Goal: Task Accomplishment & Management: Use online tool/utility

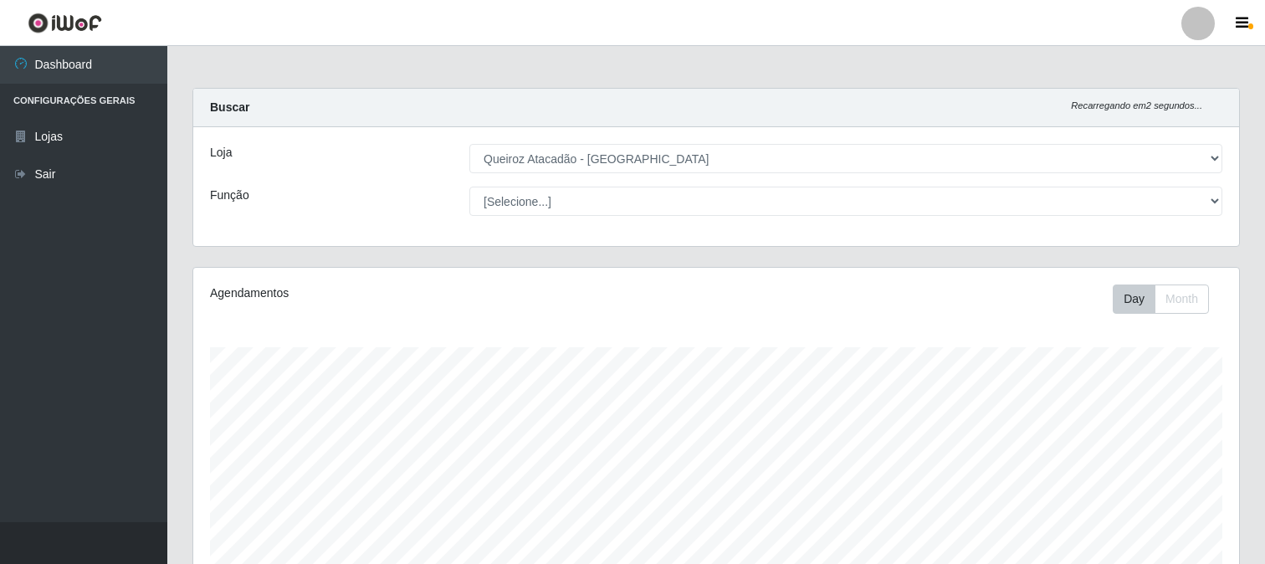
select select "464"
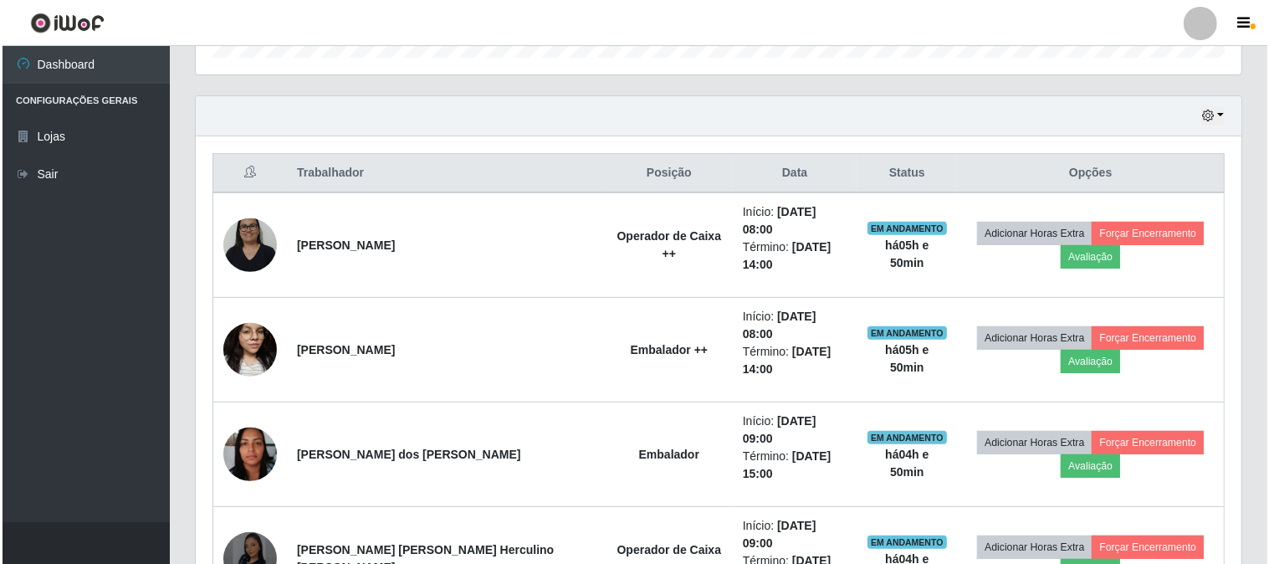
scroll to position [631, 0]
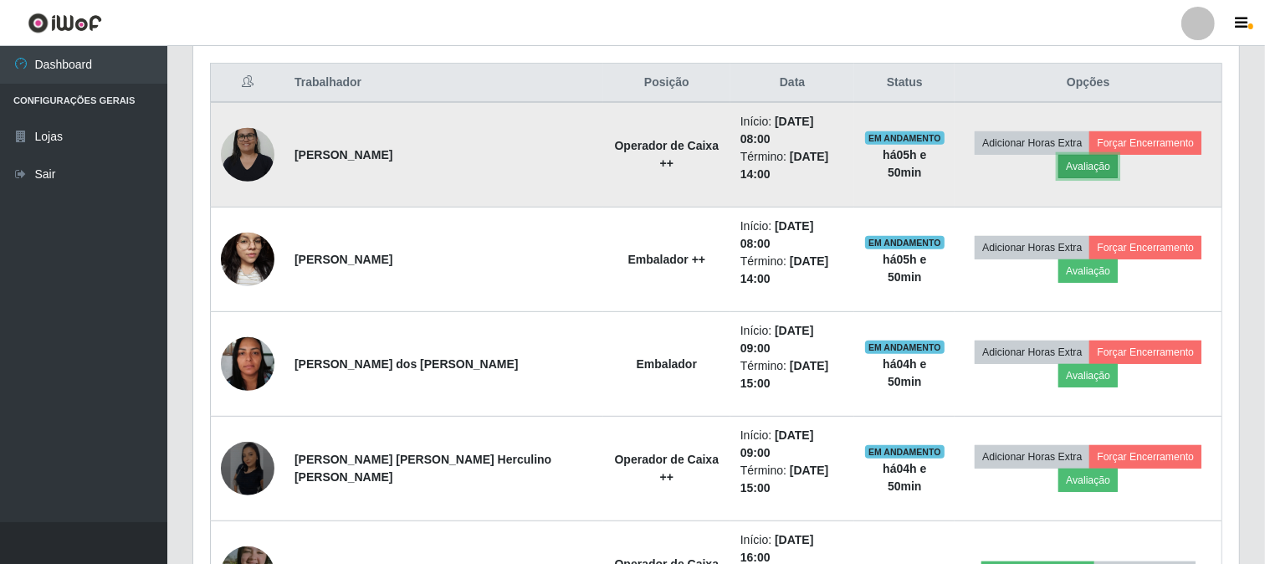
click at [1071, 157] on button "Avaliação" at bounding box center [1087, 166] width 59 height 23
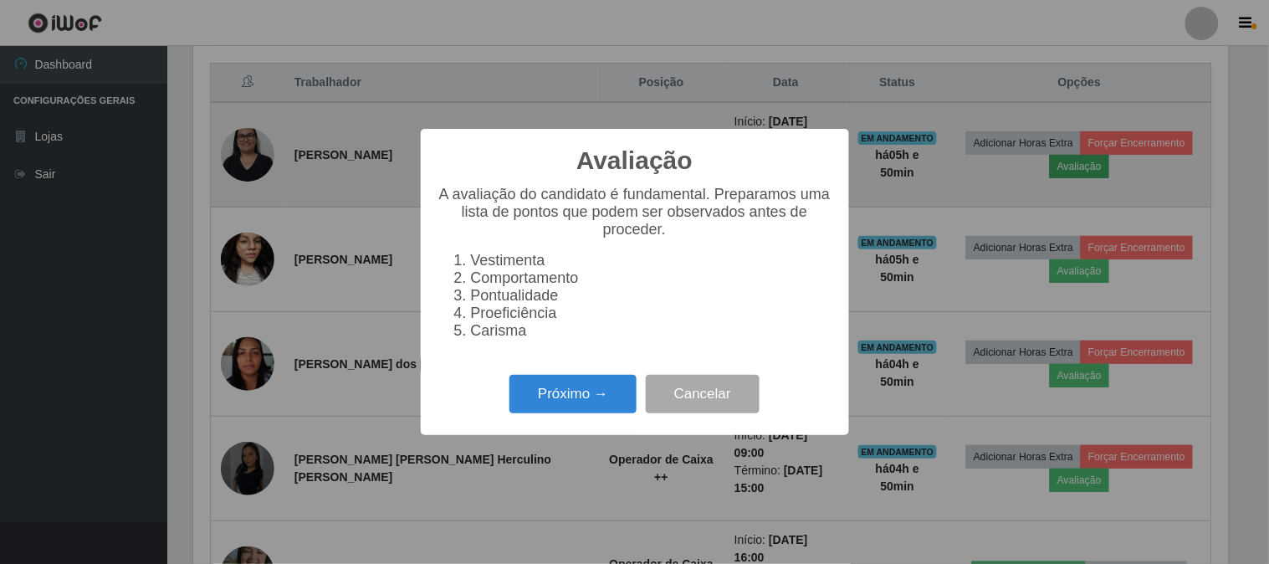
scroll to position [346, 1035]
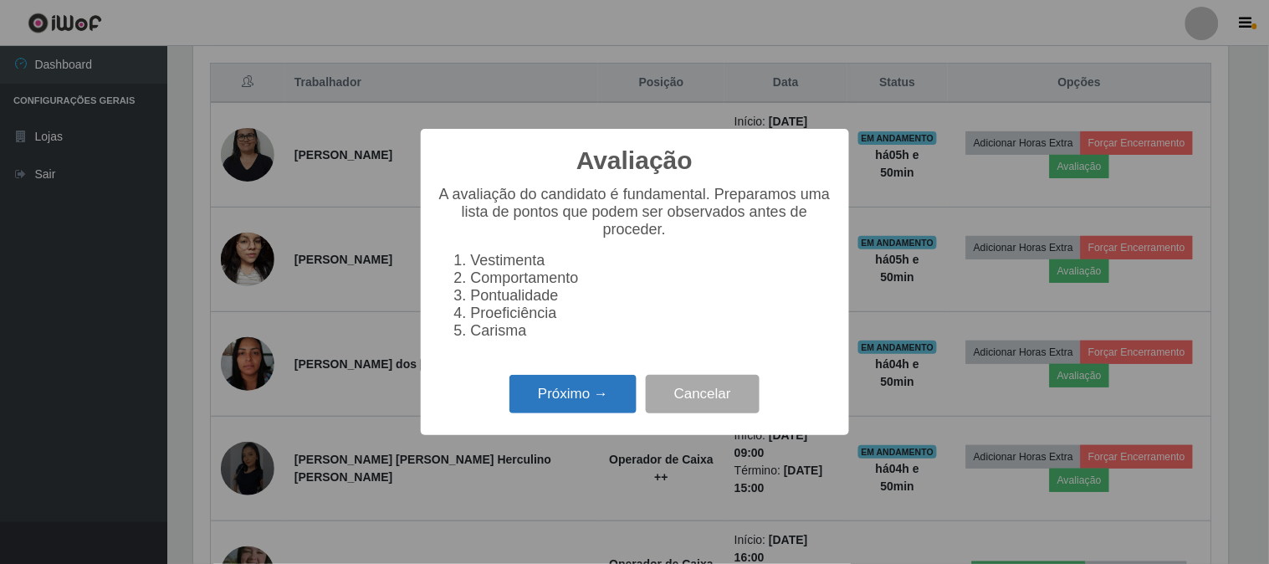
click at [598, 393] on button "Próximo →" at bounding box center [572, 394] width 127 height 39
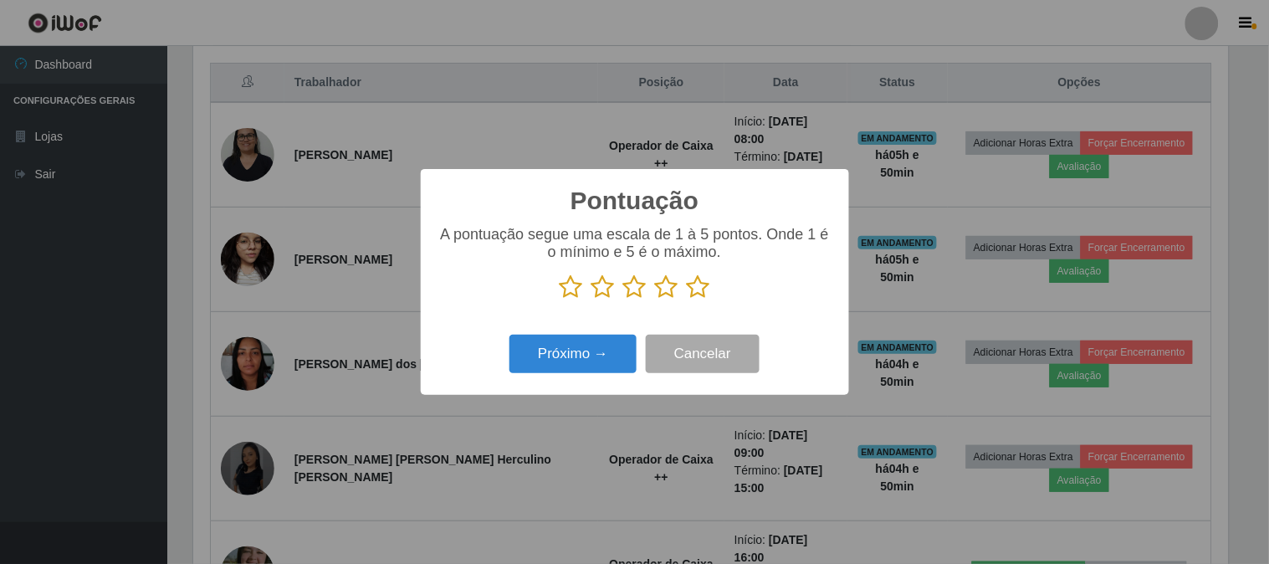
click at [699, 289] on icon at bounding box center [698, 286] width 23 height 25
click at [687, 299] on input "radio" at bounding box center [687, 299] width 0 height 0
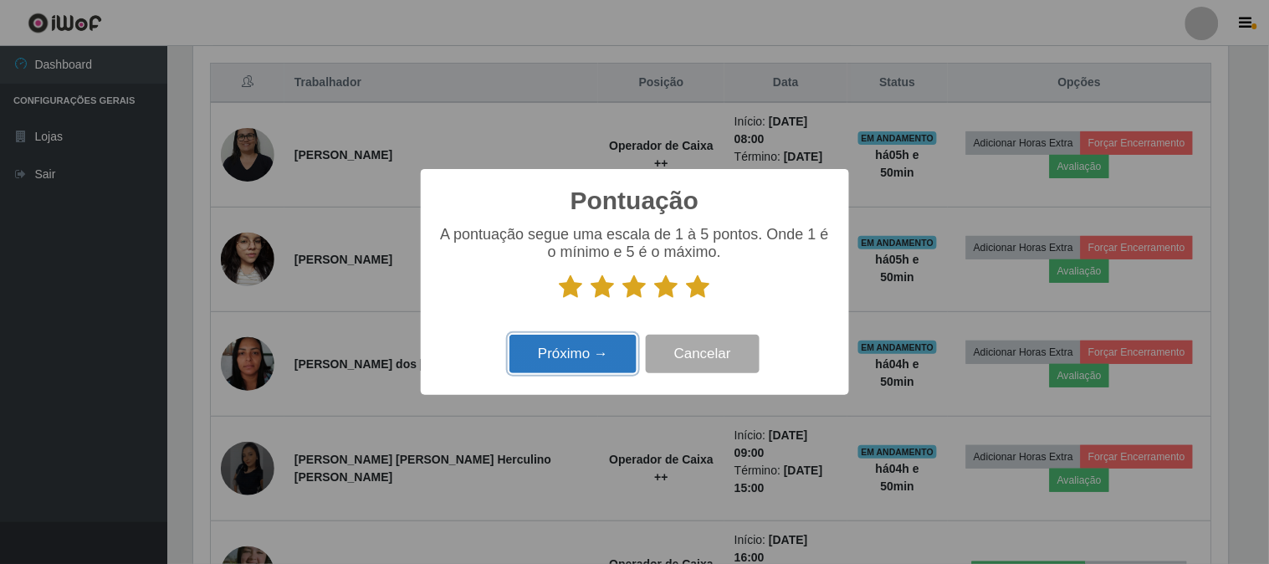
click at [602, 344] on button "Próximo →" at bounding box center [572, 354] width 127 height 39
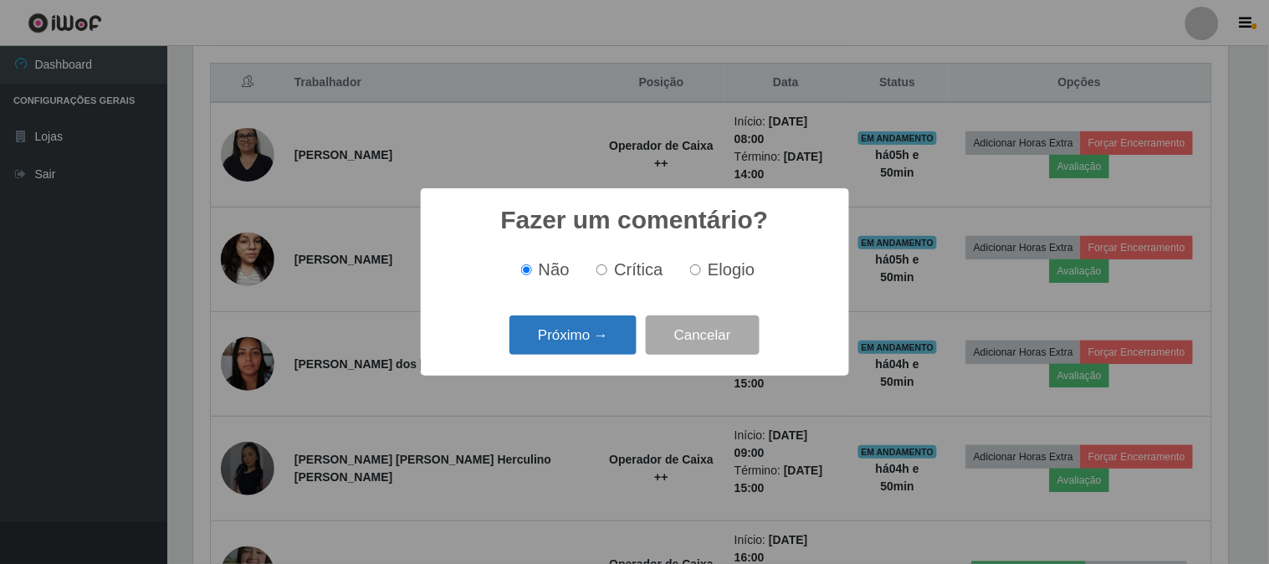
click at [589, 328] on button "Próximo →" at bounding box center [572, 334] width 127 height 39
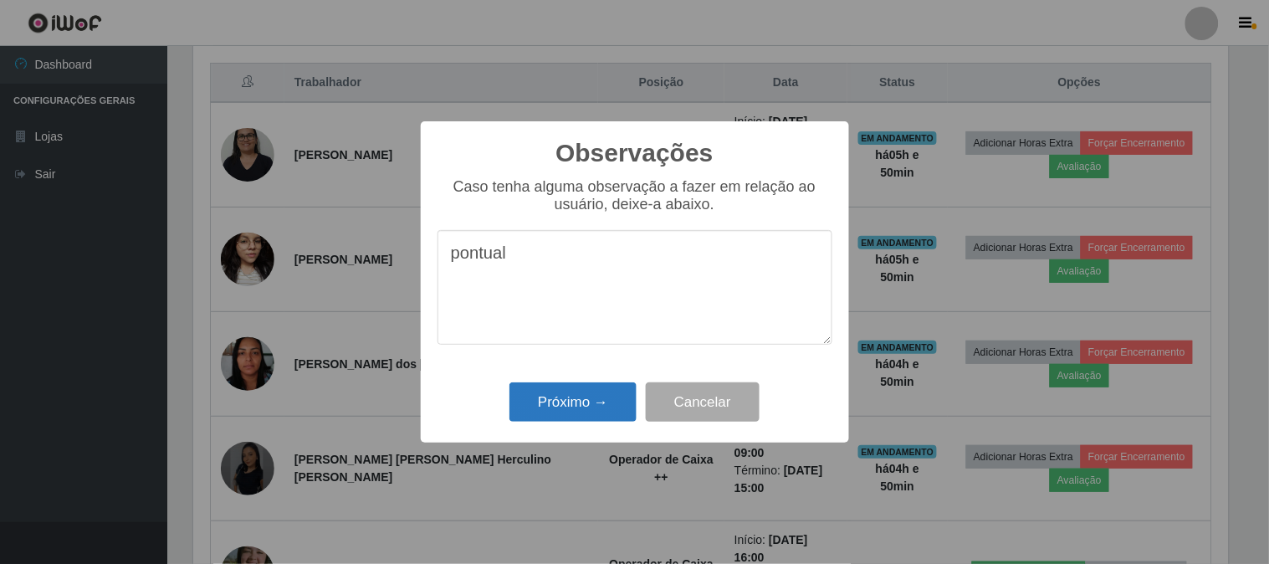
type textarea "pontual"
click at [584, 403] on button "Próximo →" at bounding box center [572, 401] width 127 height 39
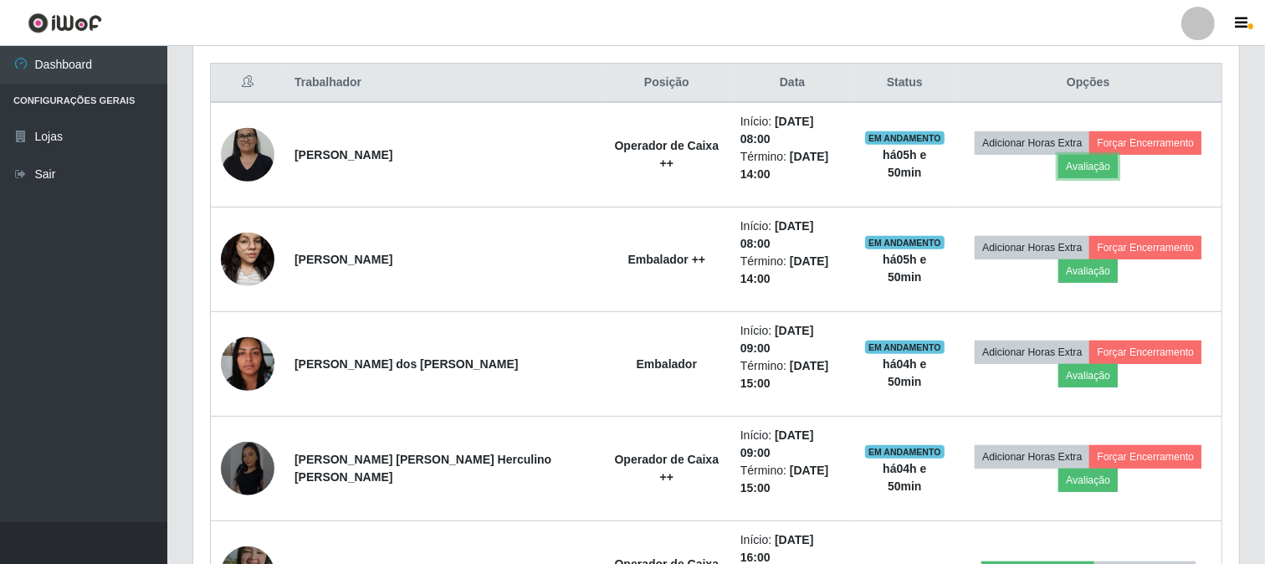
scroll to position [346, 1046]
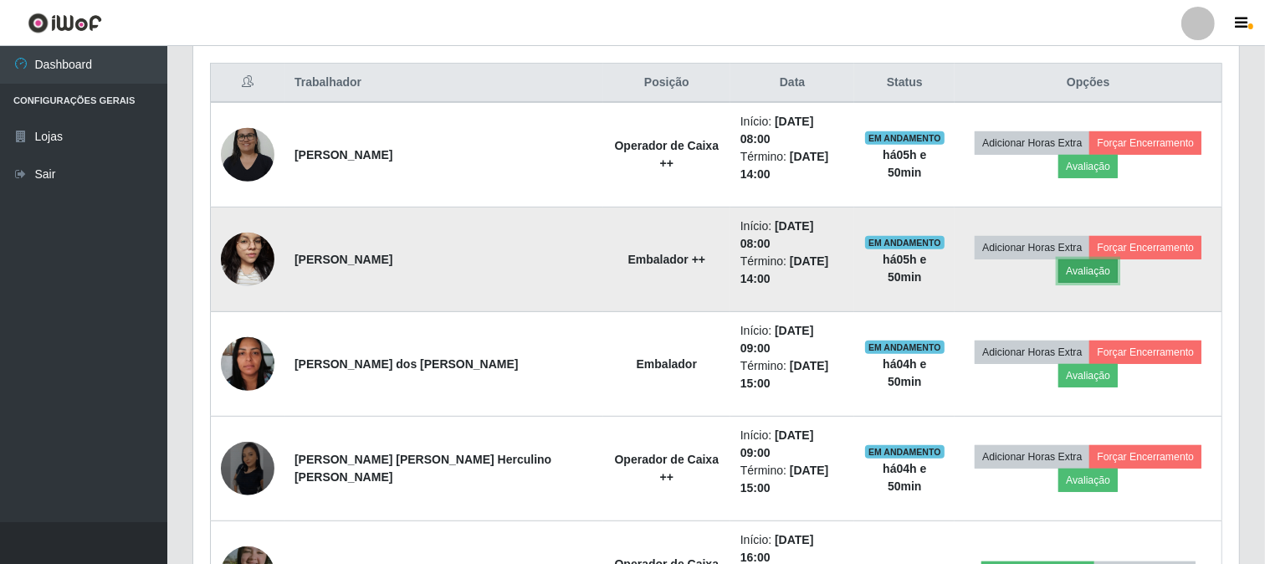
click at [1092, 259] on button "Avaliação" at bounding box center [1087, 270] width 59 height 23
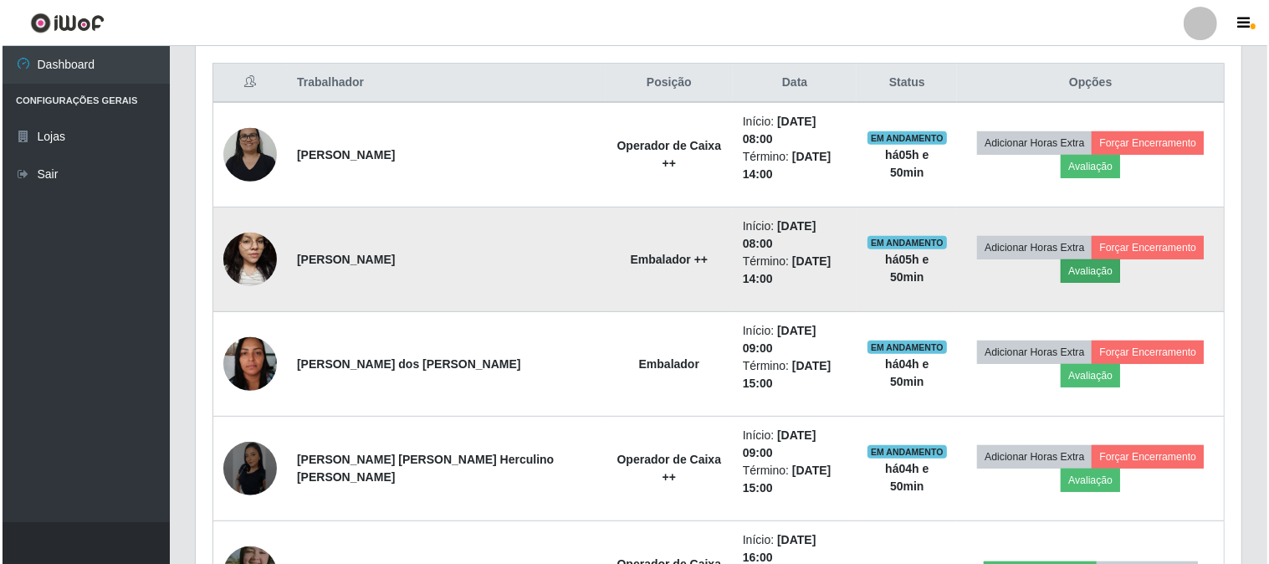
scroll to position [346, 1035]
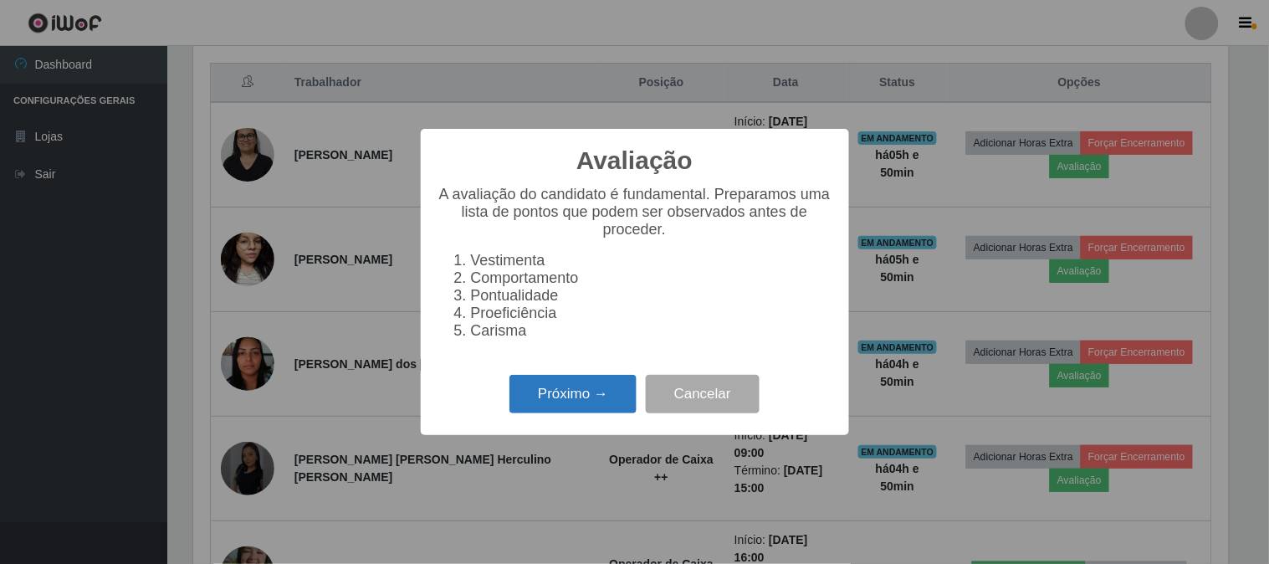
click at [564, 391] on button "Próximo →" at bounding box center [572, 394] width 127 height 39
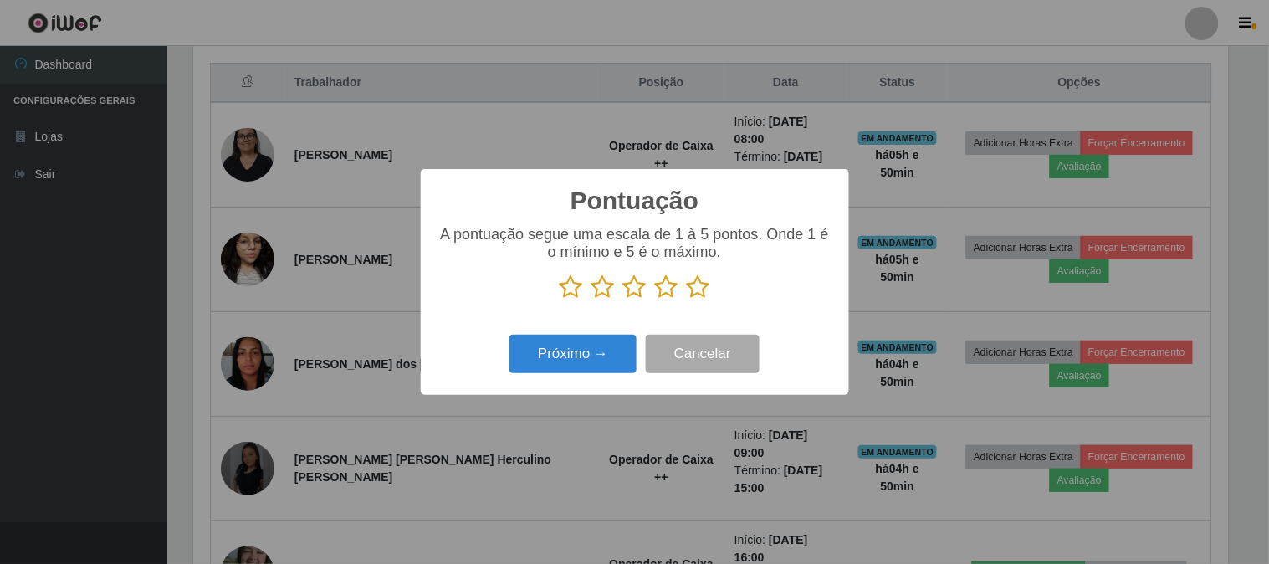
scroll to position [836077, 835388]
click at [662, 295] on icon at bounding box center [666, 286] width 23 height 25
click at [655, 299] on input "radio" at bounding box center [655, 299] width 0 height 0
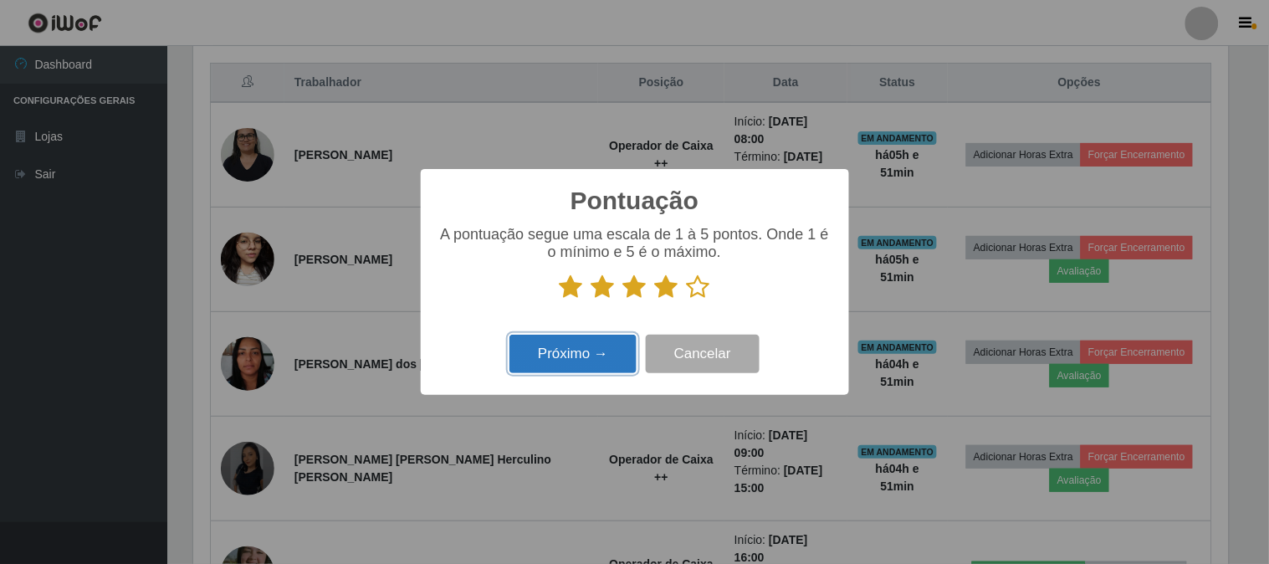
click at [570, 351] on button "Próximo →" at bounding box center [572, 354] width 127 height 39
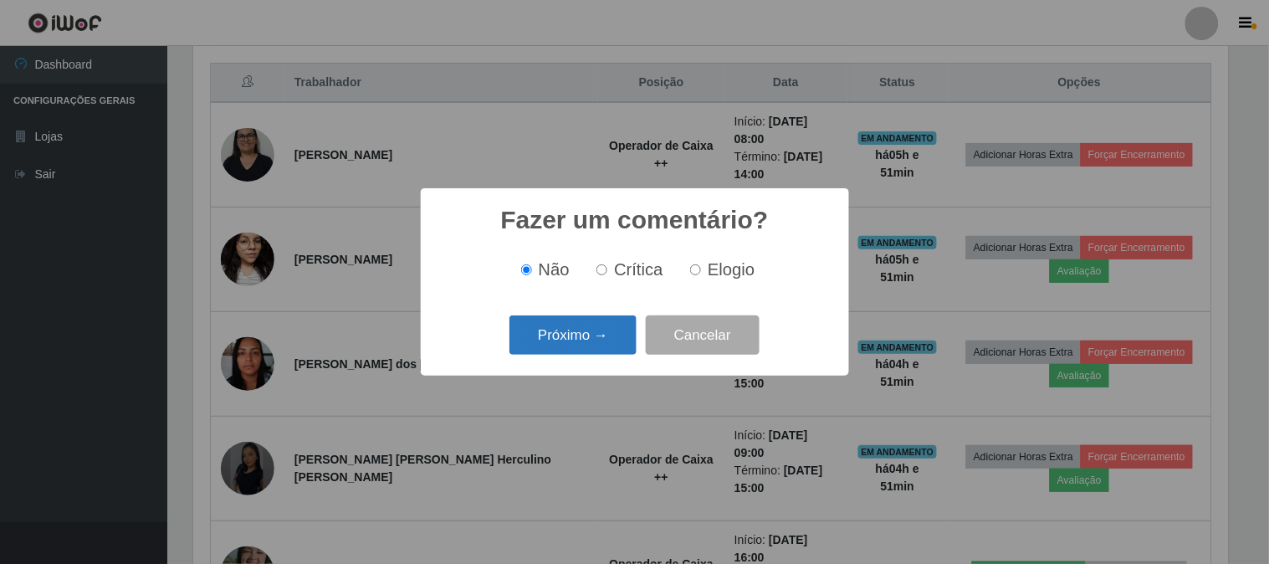
click at [575, 340] on button "Próximo →" at bounding box center [572, 334] width 127 height 39
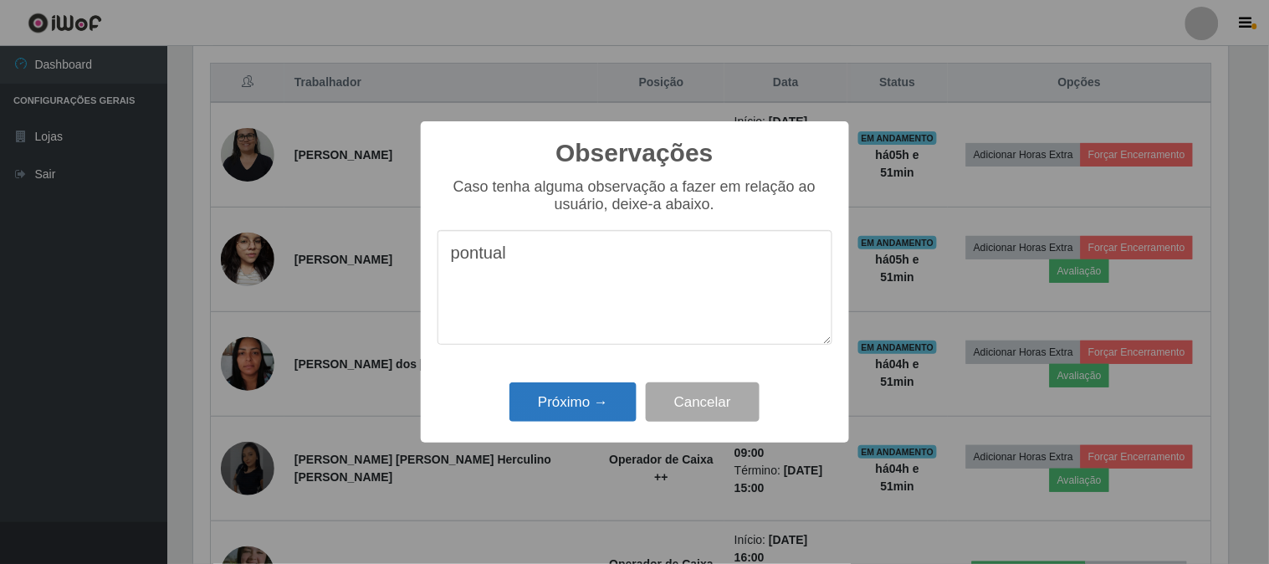
type textarea "pontual"
click at [575, 404] on button "Próximo →" at bounding box center [572, 401] width 127 height 39
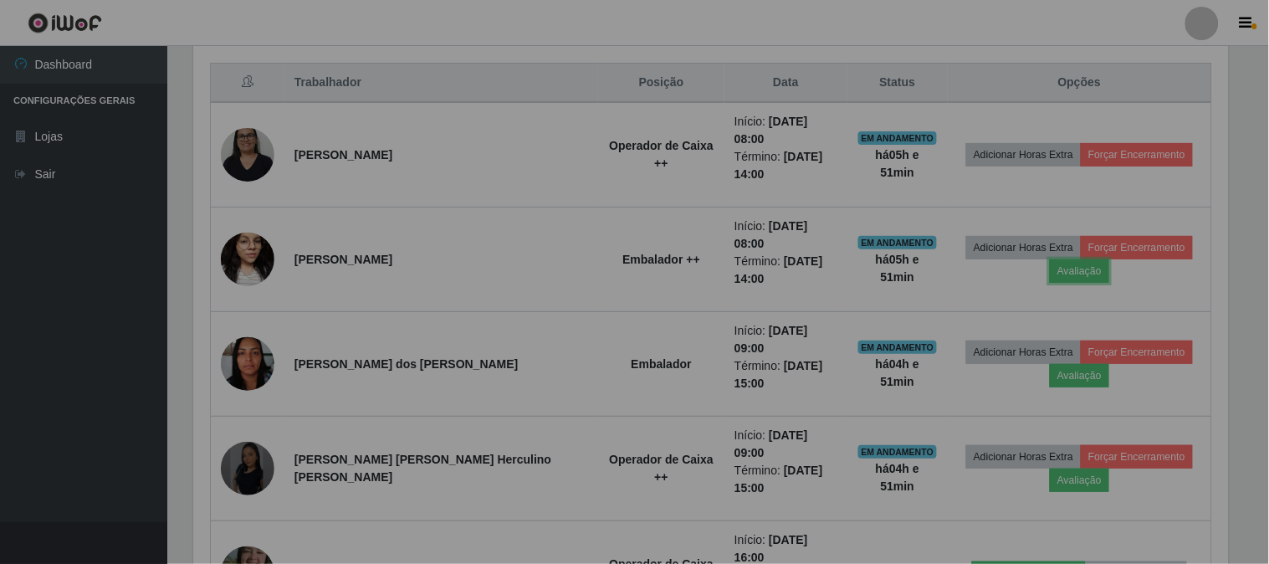
scroll to position [346, 1046]
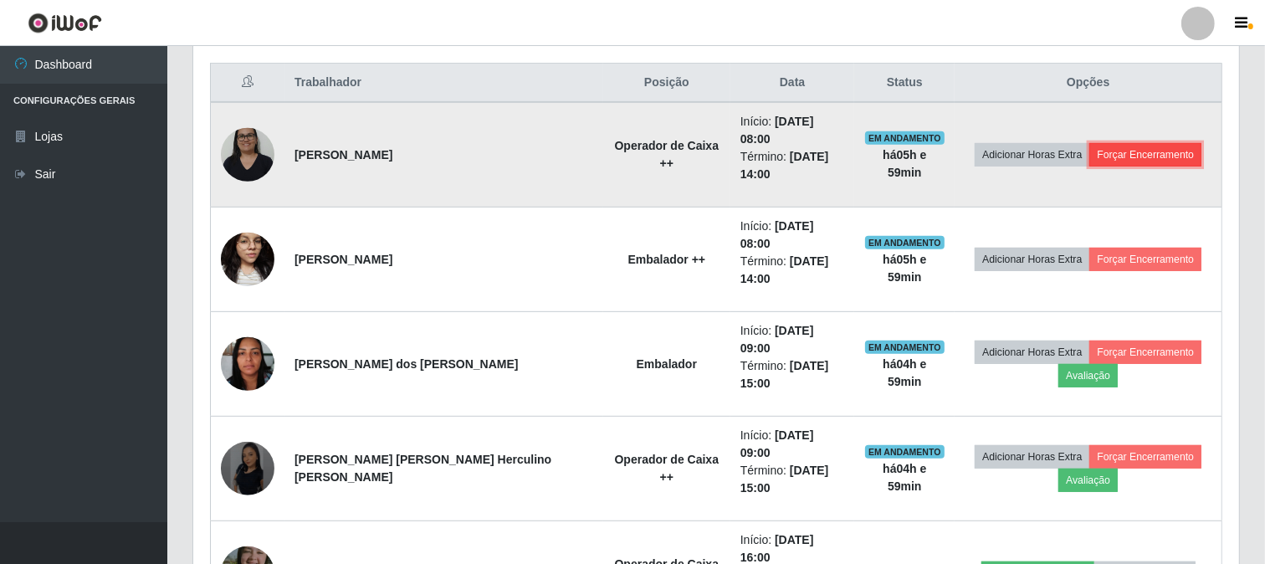
click at [1125, 143] on button "Forçar Encerramento" at bounding box center [1145, 154] width 112 height 23
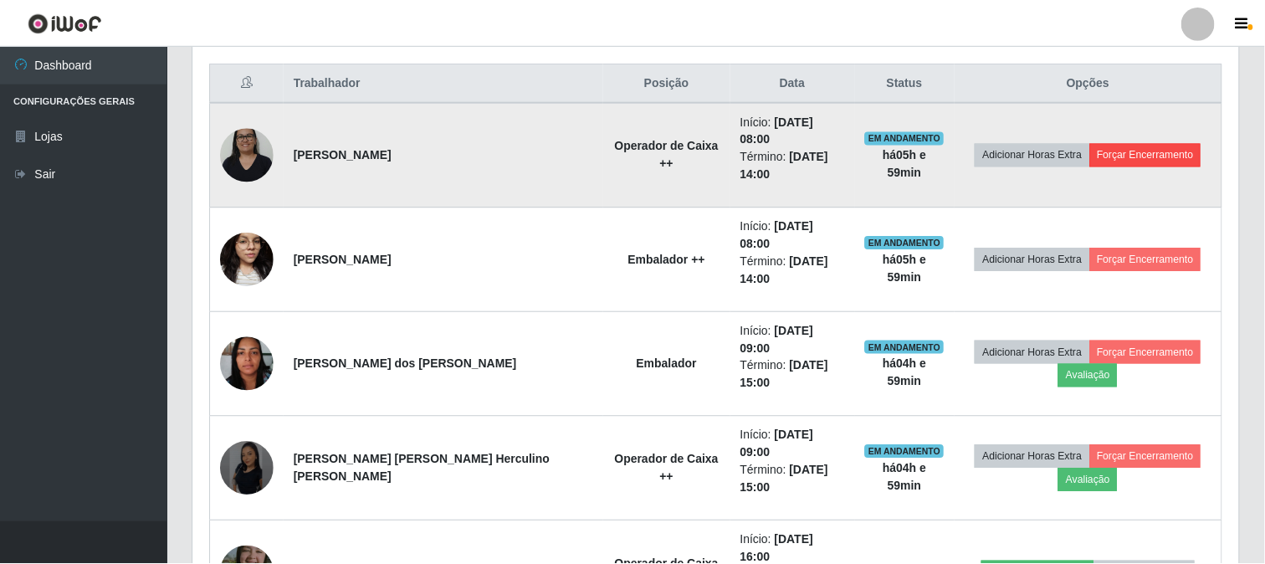
scroll to position [346, 1035]
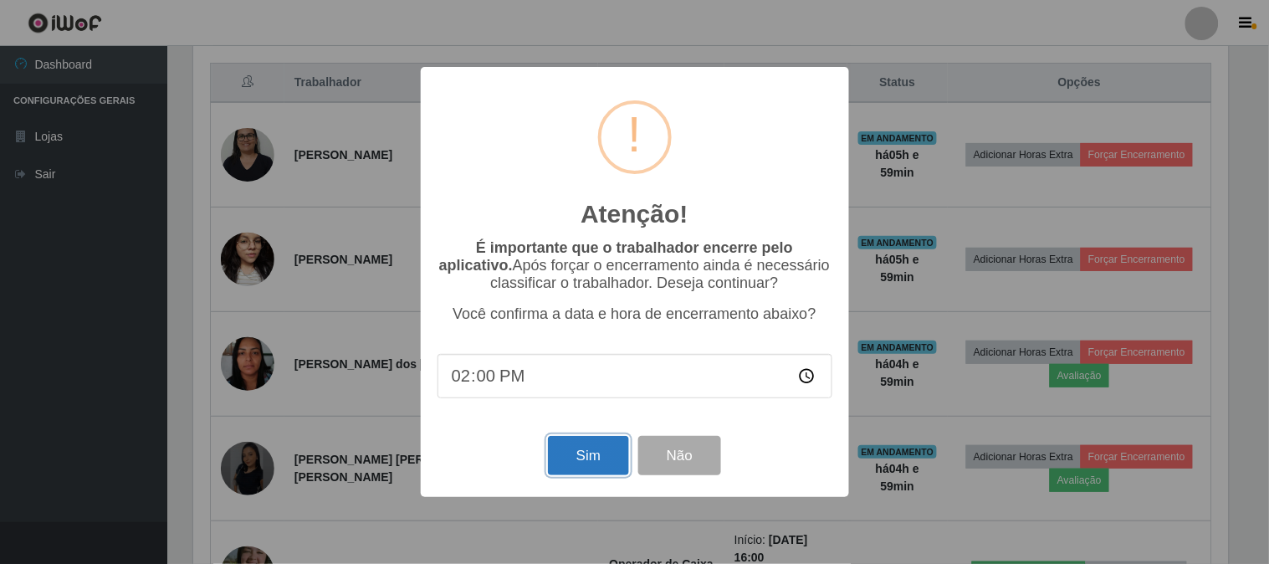
click at [596, 460] on button "Sim" at bounding box center [588, 455] width 81 height 39
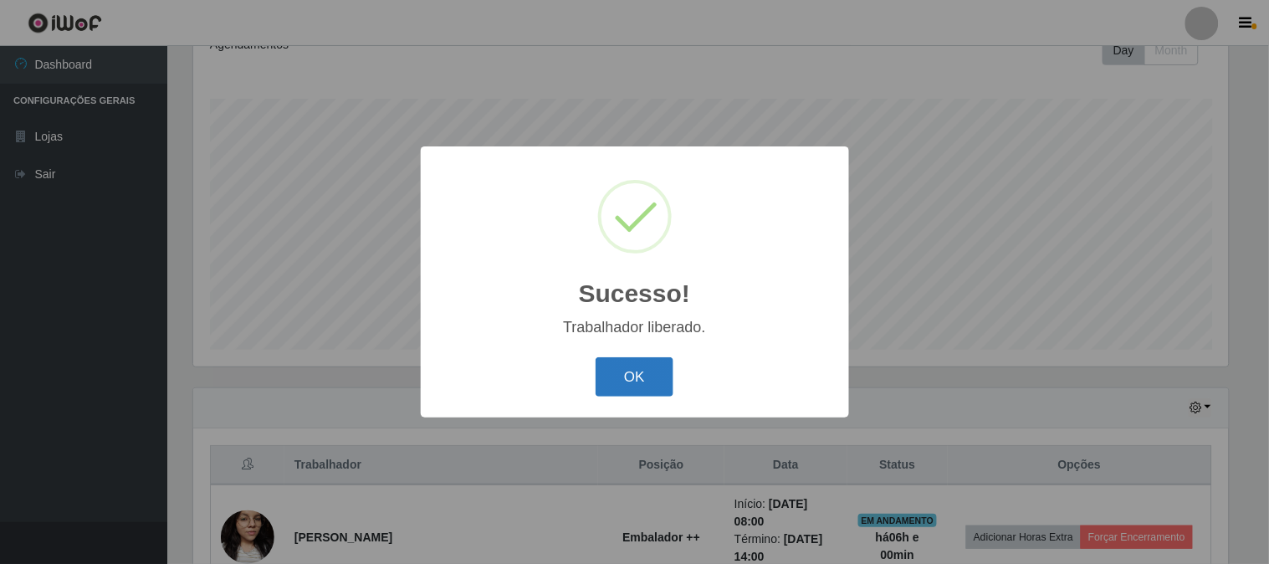
click at [611, 386] on button "OK" at bounding box center [635, 376] width 78 height 39
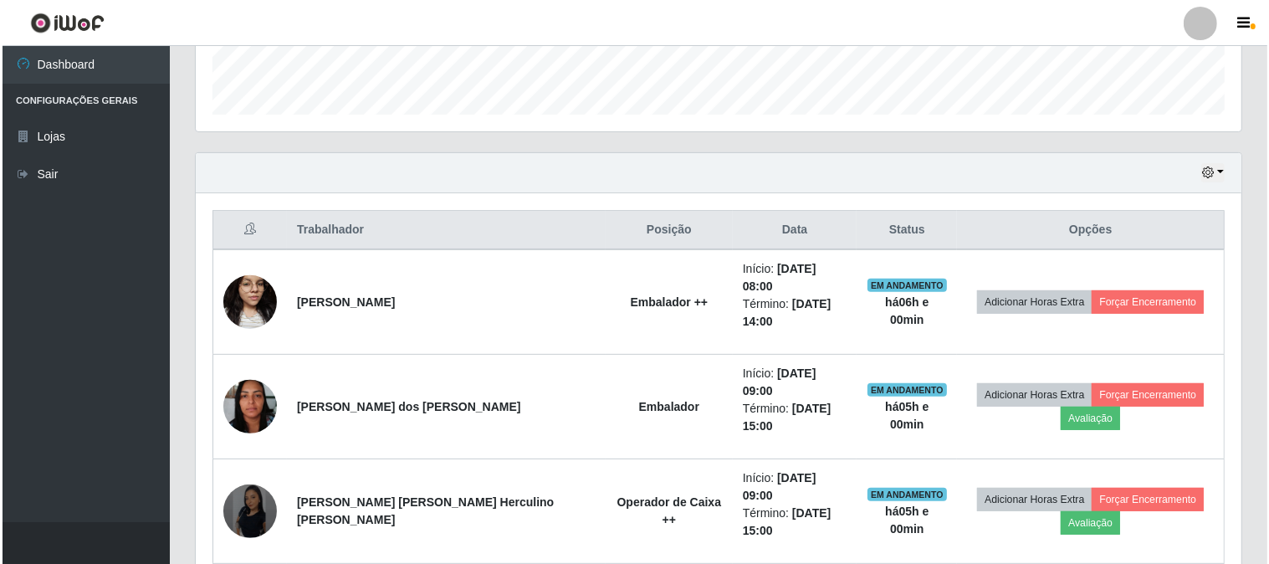
scroll to position [528, 0]
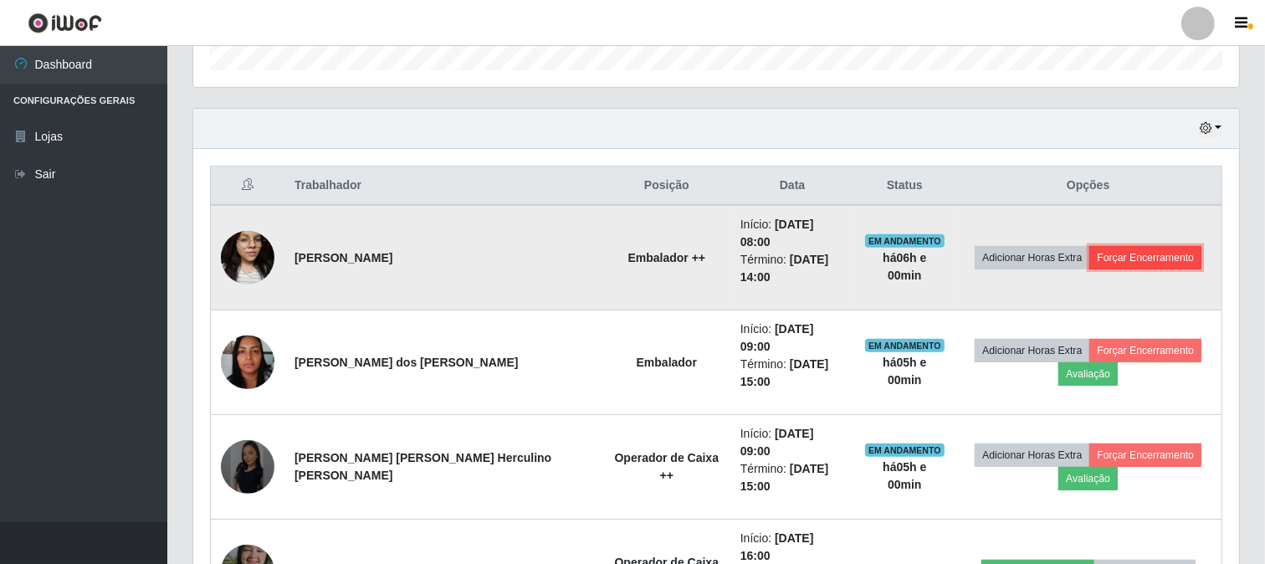
click at [1146, 249] on button "Forçar Encerramento" at bounding box center [1145, 257] width 112 height 23
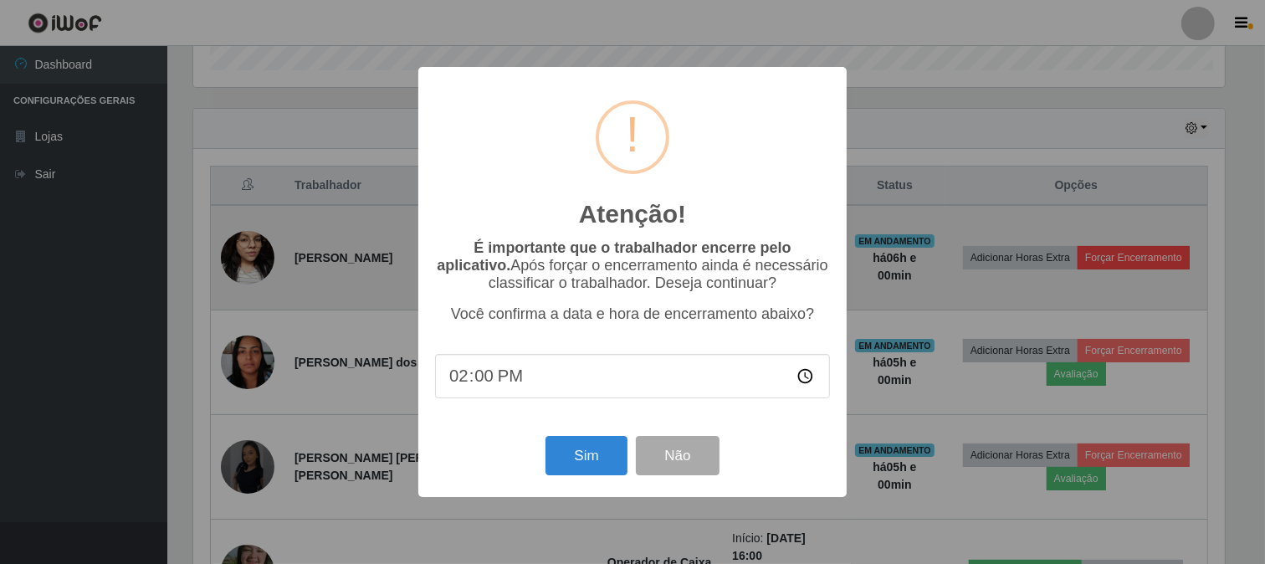
scroll to position [346, 1035]
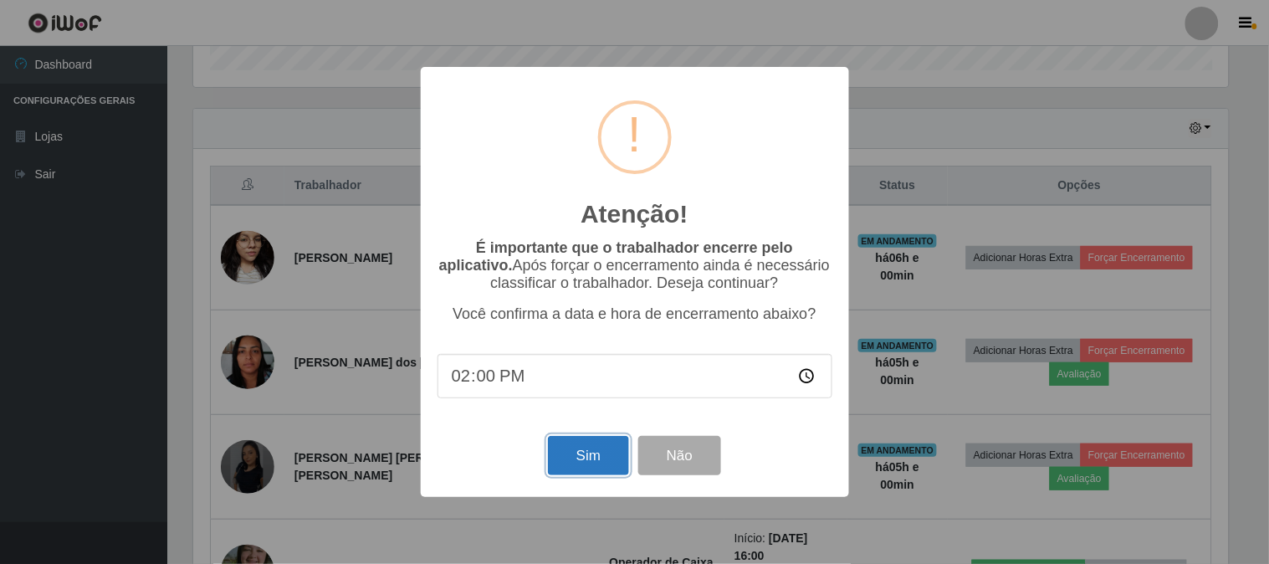
click at [583, 458] on button "Sim" at bounding box center [588, 455] width 81 height 39
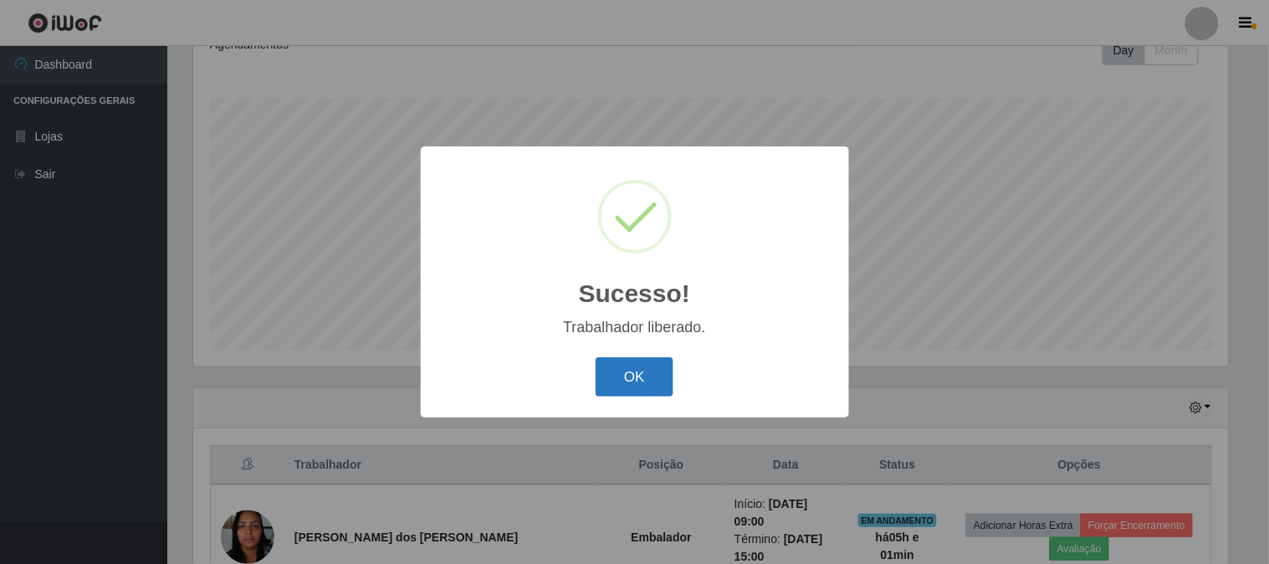
click at [636, 383] on button "OK" at bounding box center [635, 376] width 78 height 39
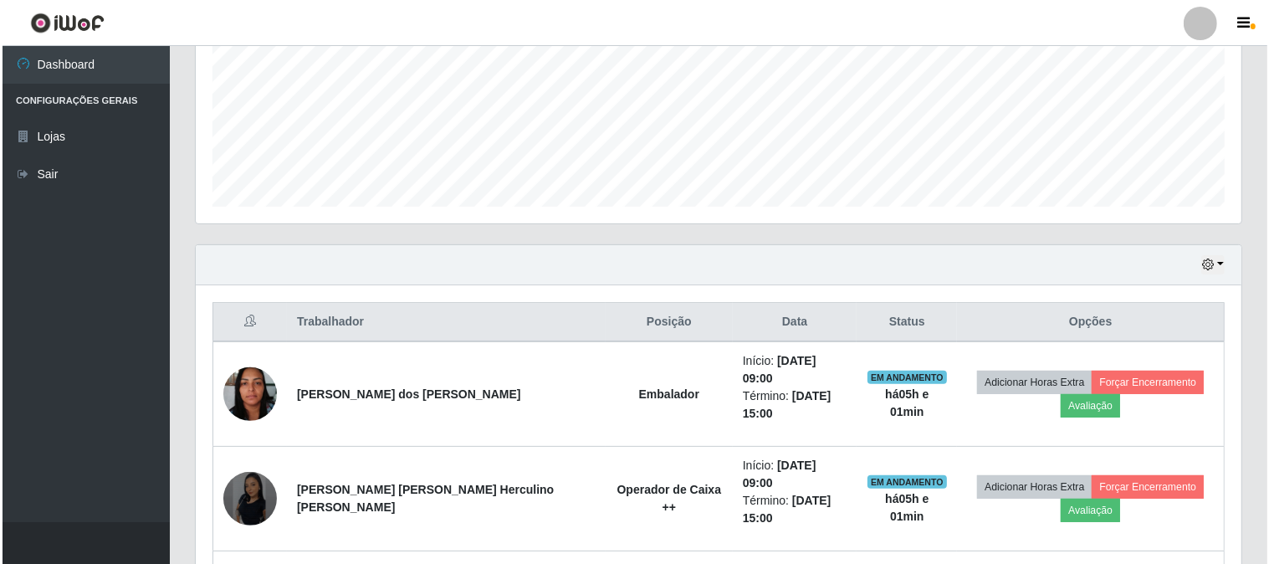
scroll to position [435, 0]
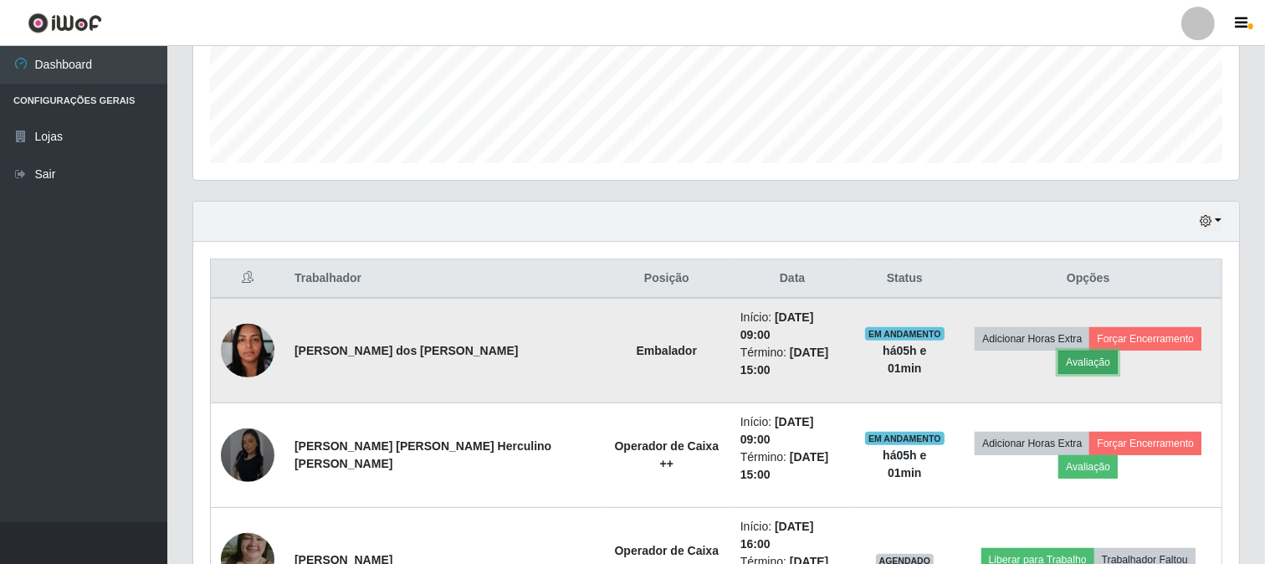
click at [1080, 356] on button "Avaliação" at bounding box center [1087, 361] width 59 height 23
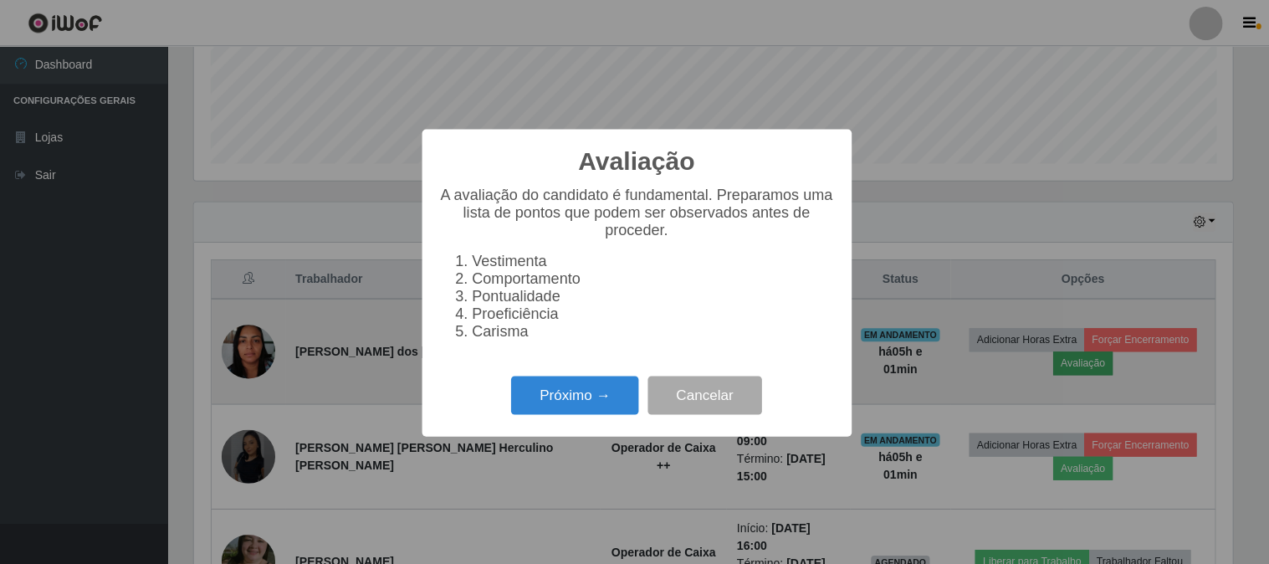
scroll to position [346, 1035]
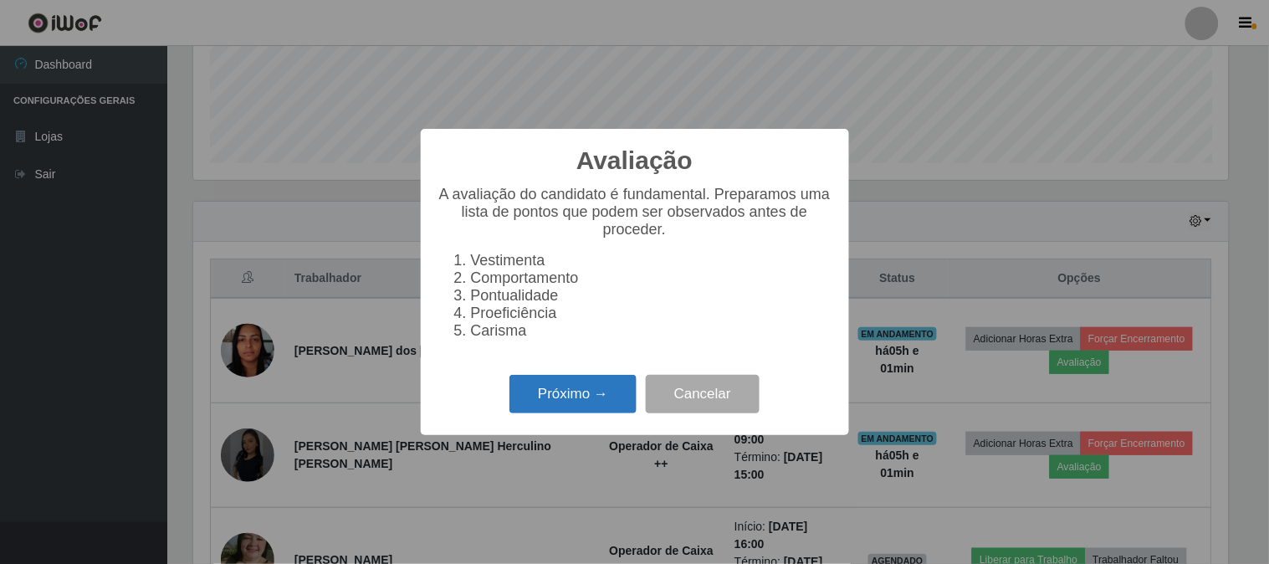
click at [566, 399] on button "Próximo →" at bounding box center [572, 394] width 127 height 39
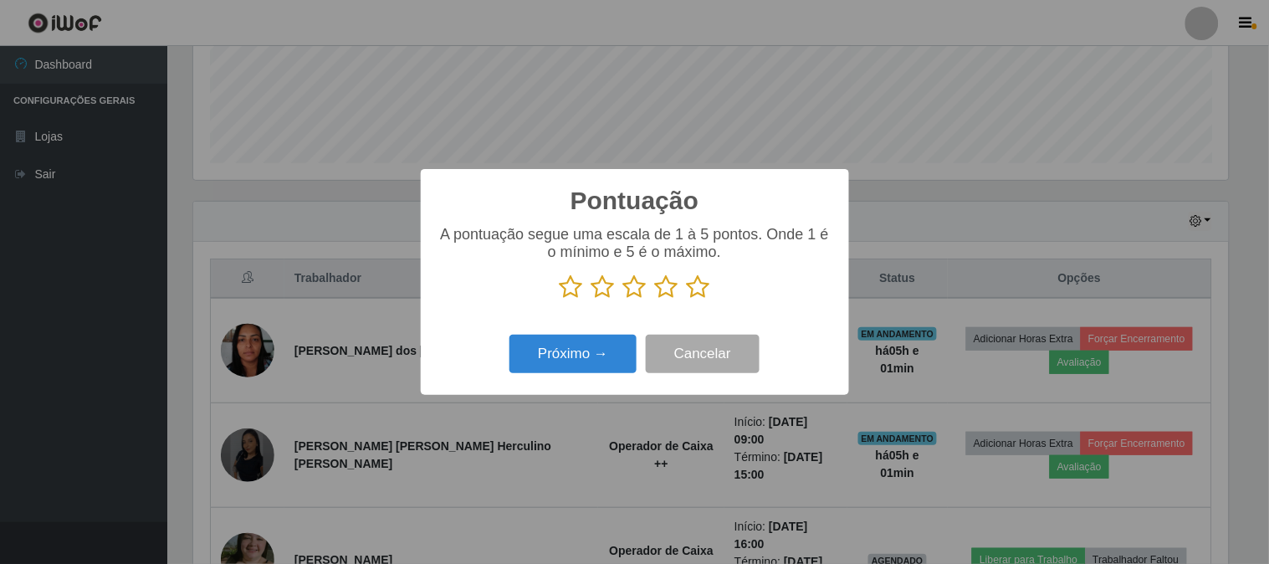
scroll to position [836077, 835388]
click at [661, 289] on icon at bounding box center [666, 286] width 23 height 25
click at [655, 299] on input "radio" at bounding box center [655, 299] width 0 height 0
click at [565, 355] on button "Próximo →" at bounding box center [572, 354] width 127 height 39
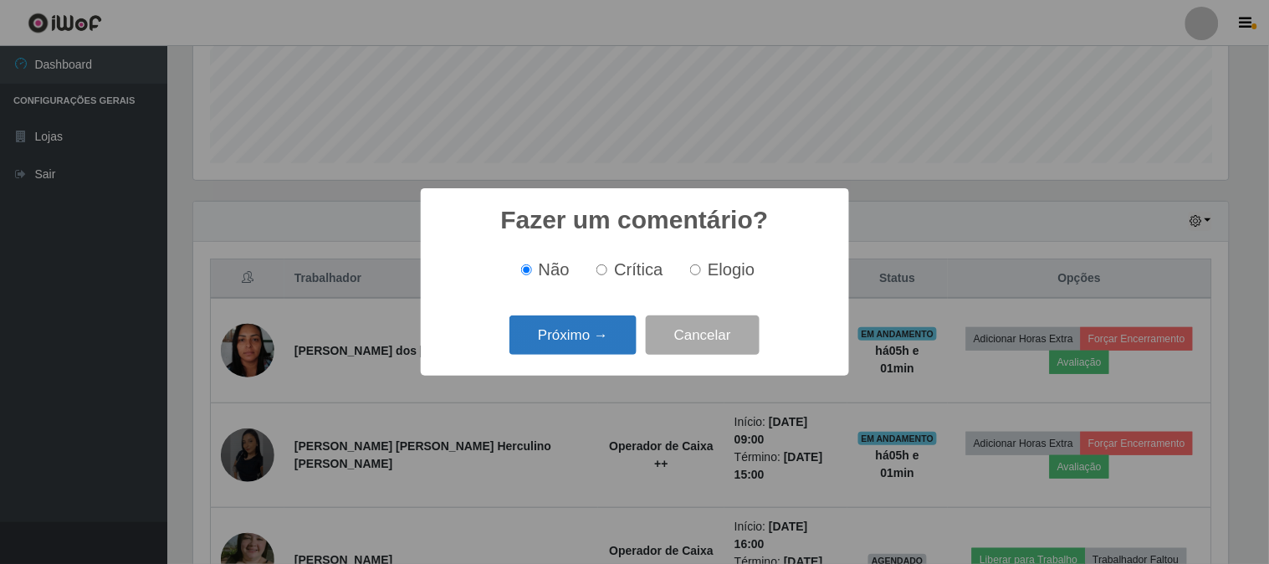
click at [556, 336] on button "Próximo →" at bounding box center [572, 334] width 127 height 39
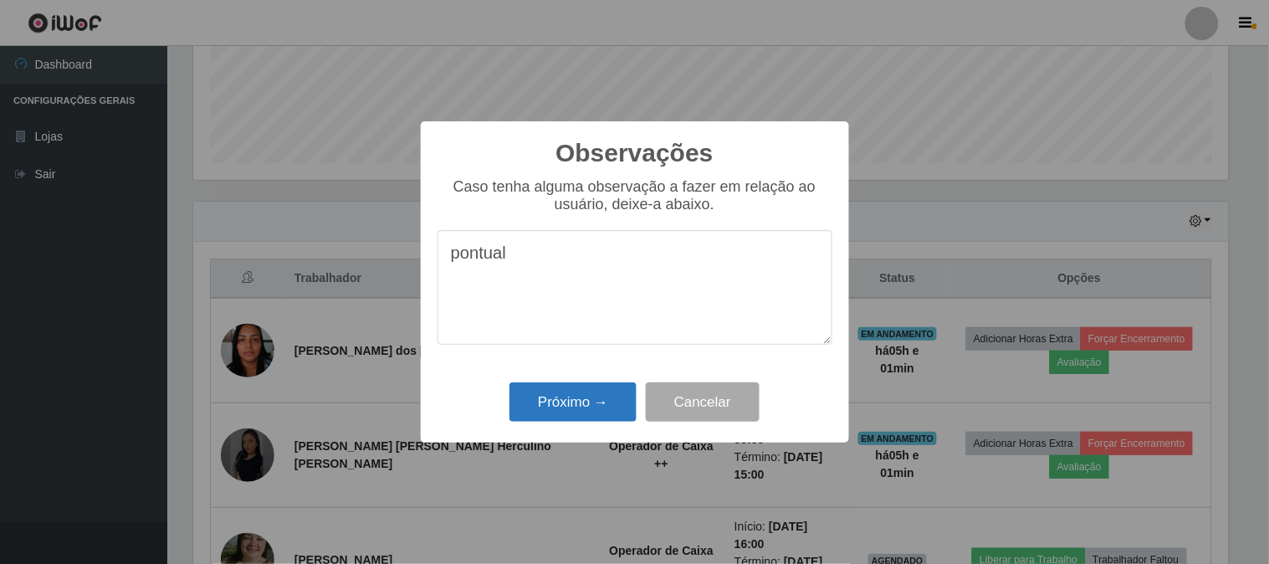
type textarea "pontual"
click at [562, 394] on button "Próximo →" at bounding box center [572, 401] width 127 height 39
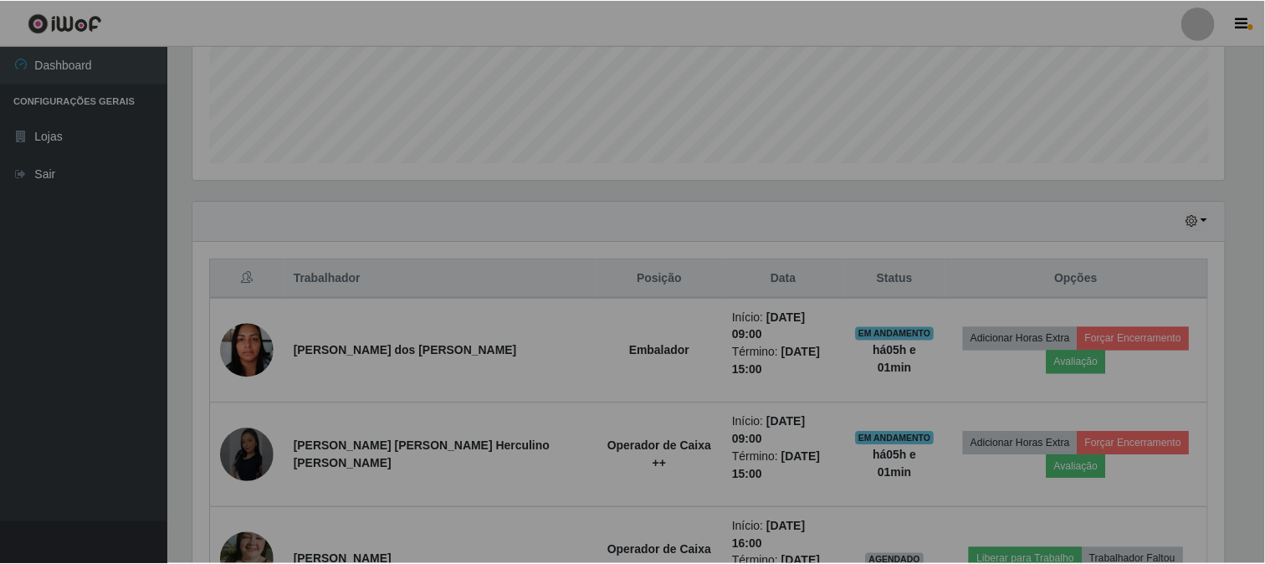
scroll to position [346, 1046]
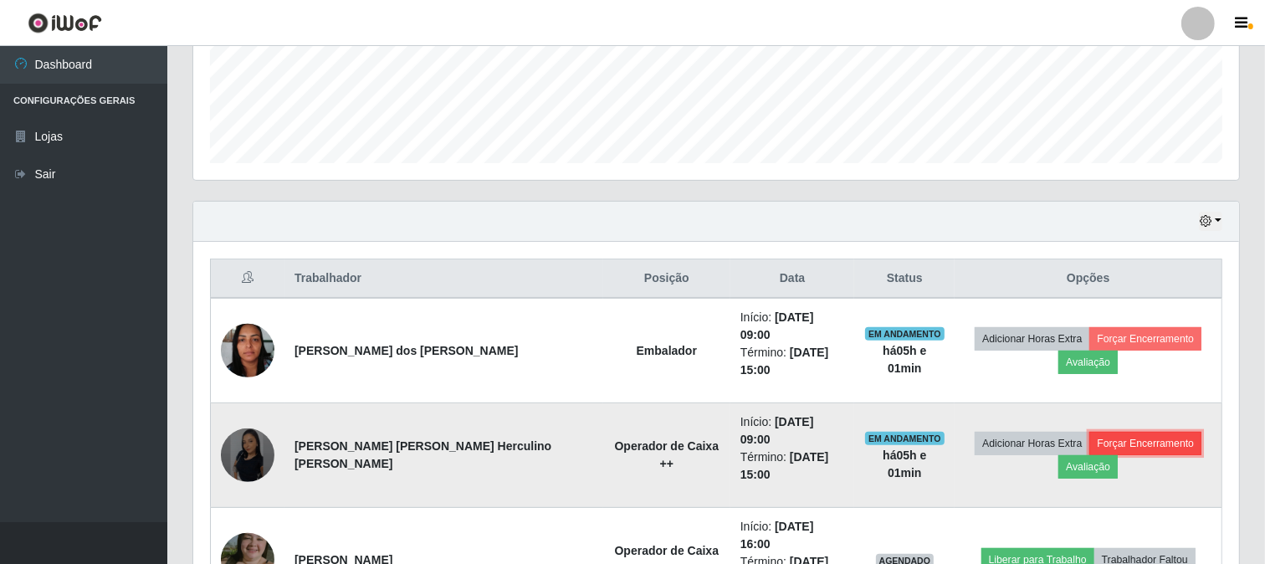
click at [1116, 432] on button "Forçar Encerramento" at bounding box center [1145, 443] width 112 height 23
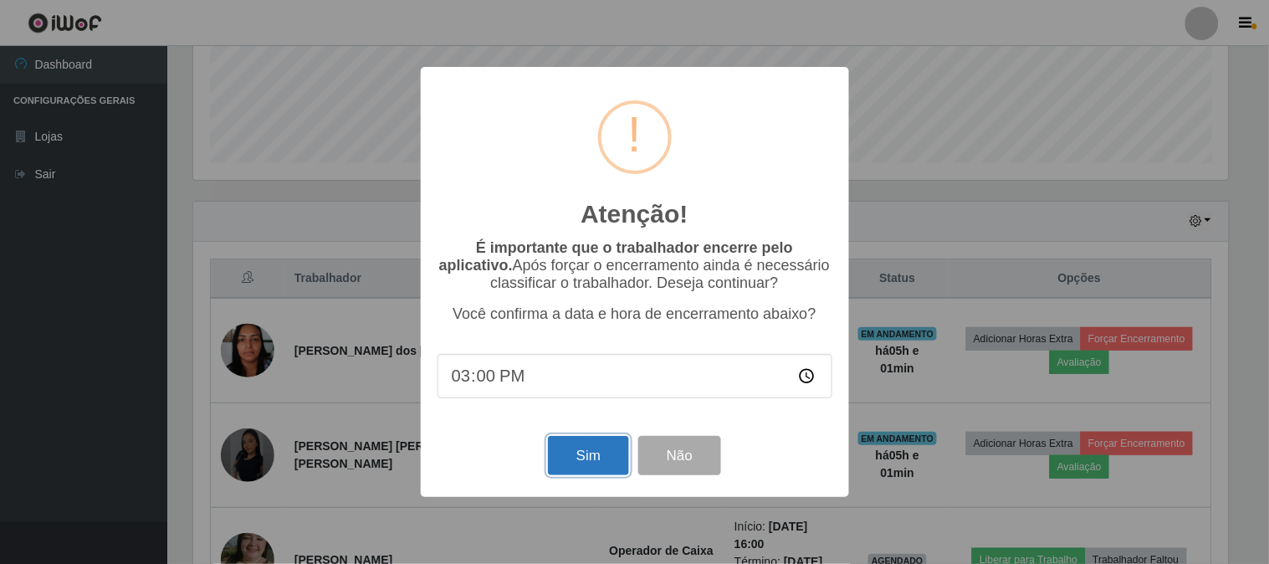
click at [596, 463] on button "Sim" at bounding box center [588, 455] width 81 height 39
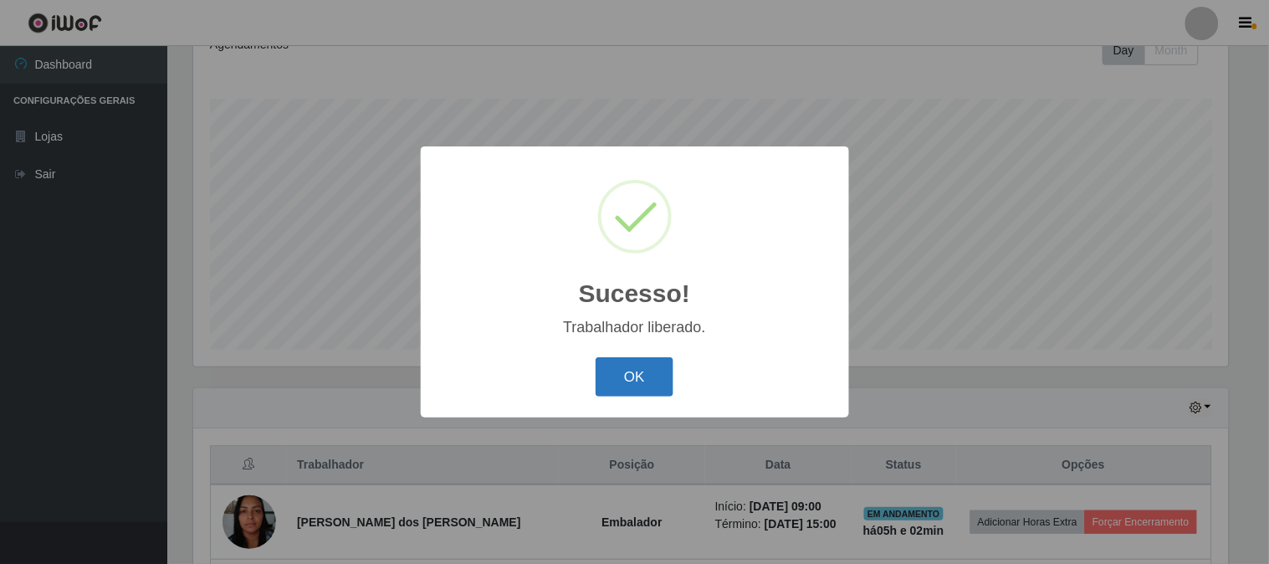
click at [634, 381] on button "OK" at bounding box center [635, 376] width 78 height 39
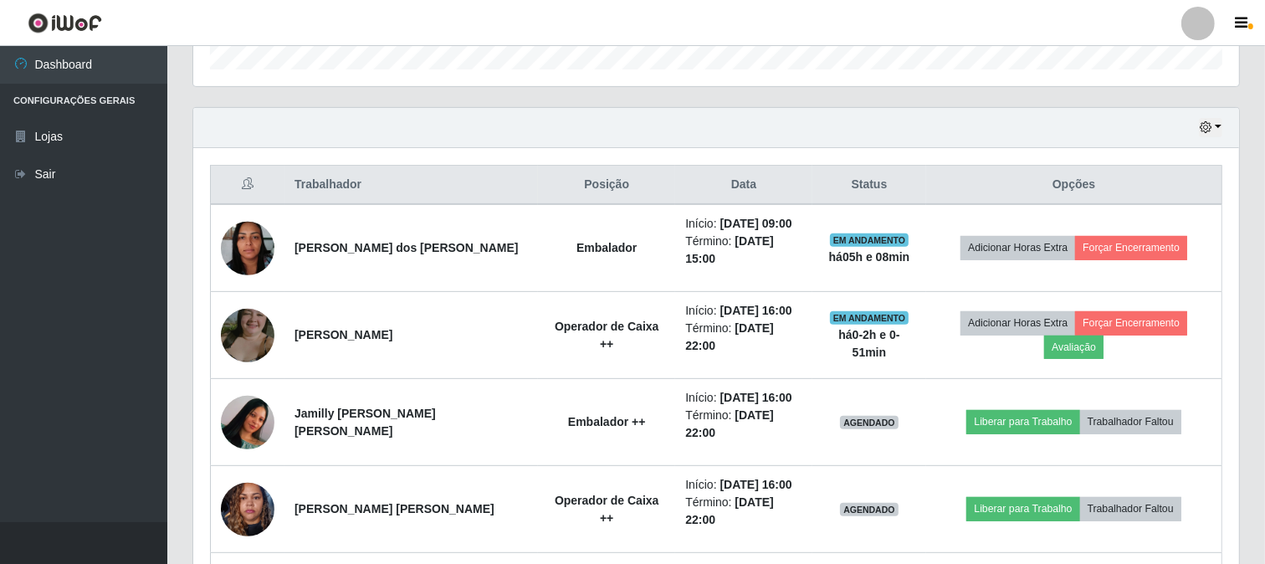
scroll to position [528, 0]
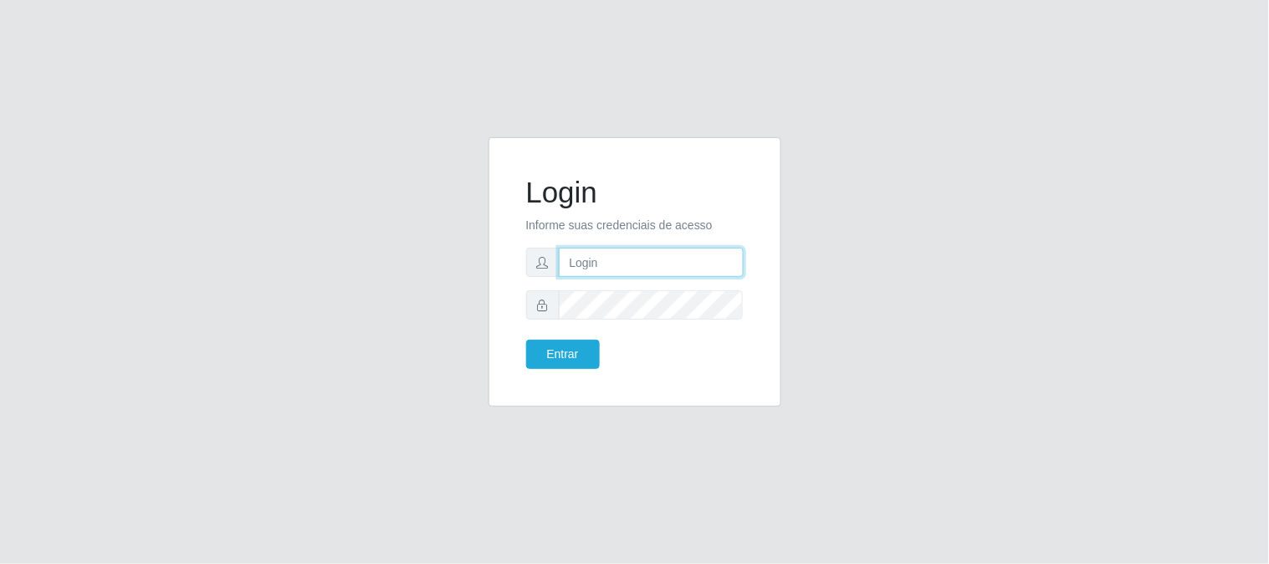
click at [605, 265] on input "text" at bounding box center [651, 262] width 185 height 29
type input "ivanildooliveira976@gmail.com"
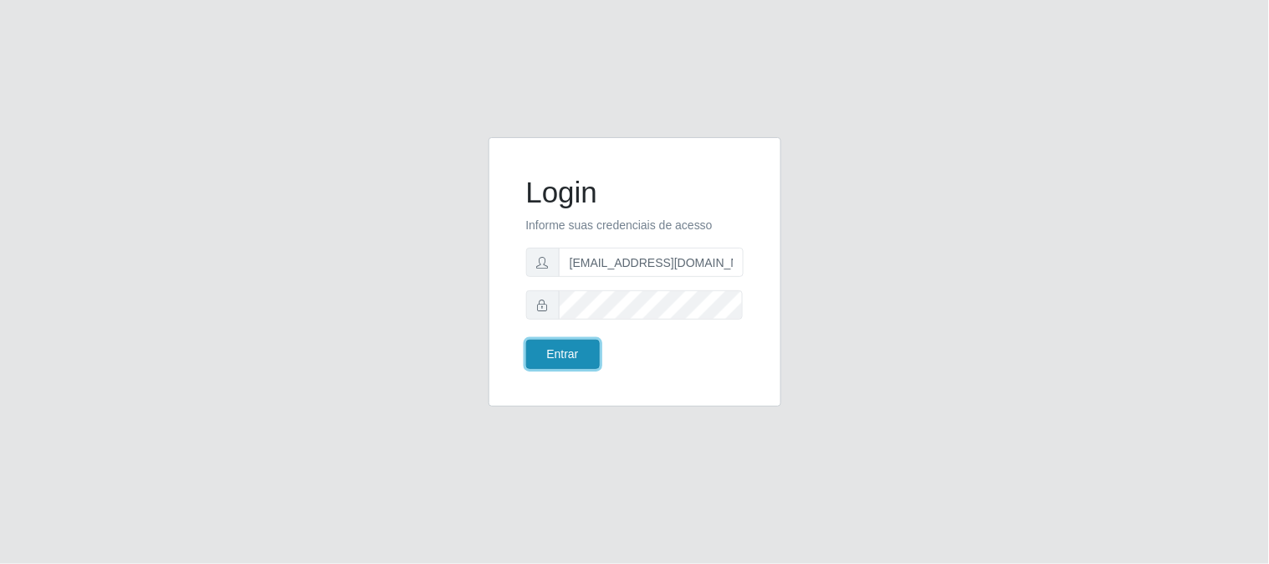
click at [565, 368] on button "Entrar" at bounding box center [563, 354] width 74 height 29
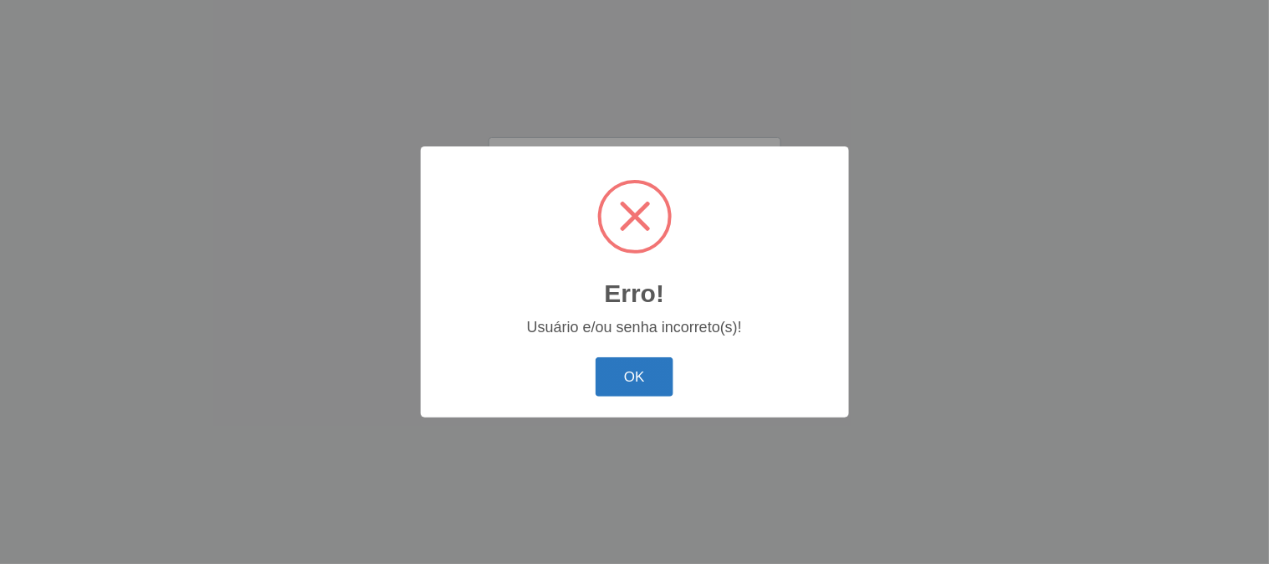
click at [654, 376] on button "OK" at bounding box center [635, 376] width 78 height 39
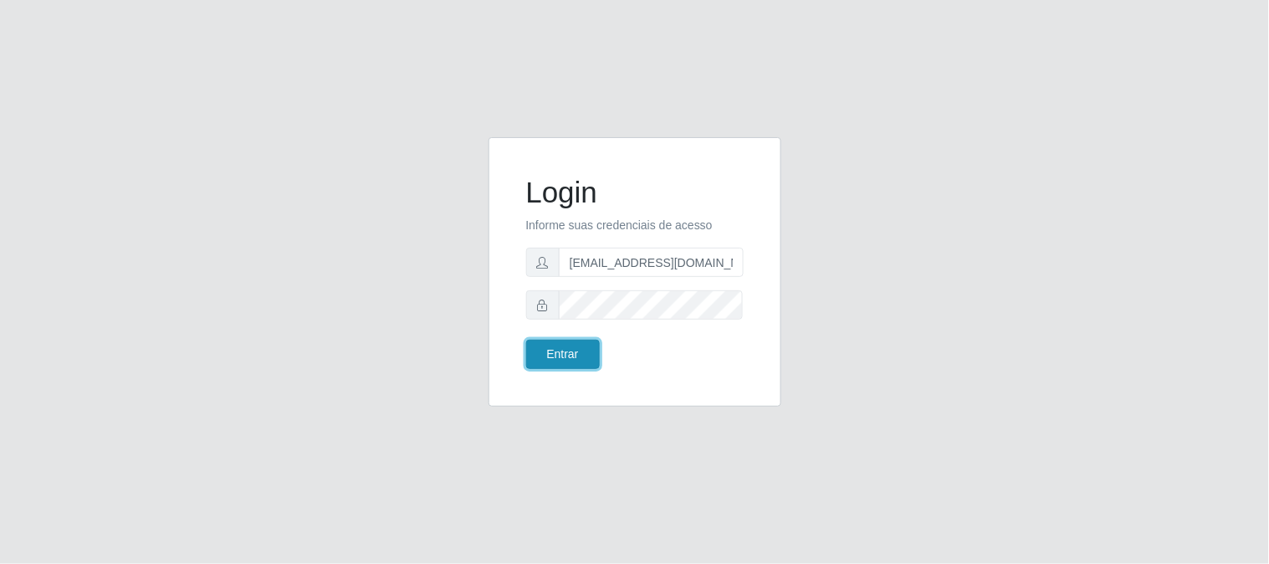
click at [590, 355] on button "Entrar" at bounding box center [563, 354] width 74 height 29
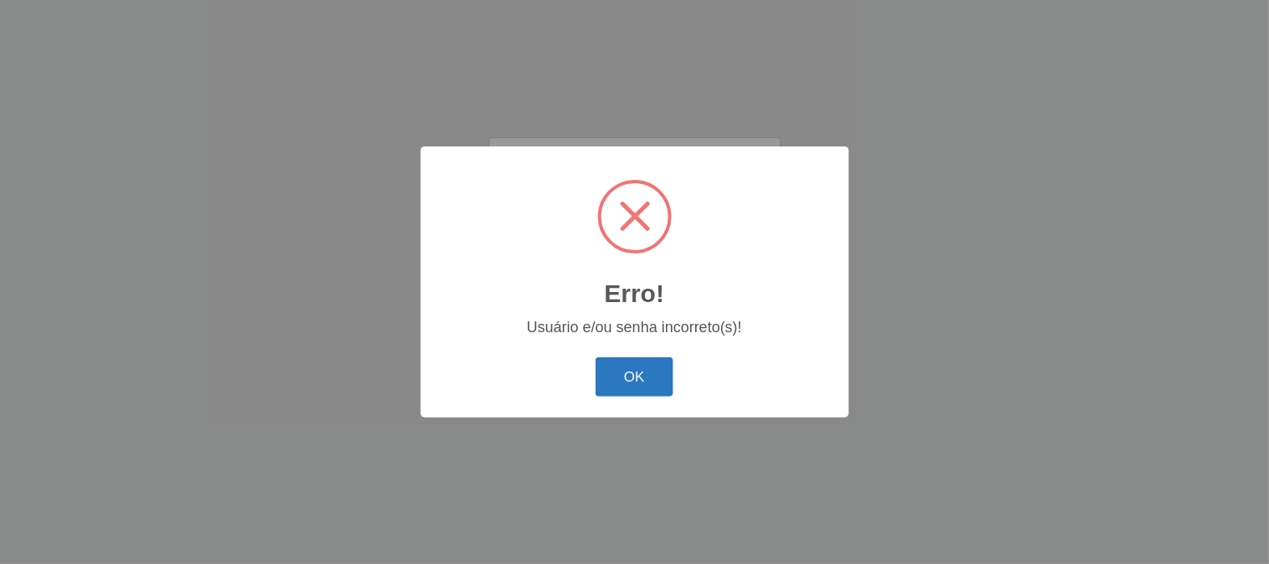
click at [644, 386] on button "OK" at bounding box center [635, 376] width 78 height 39
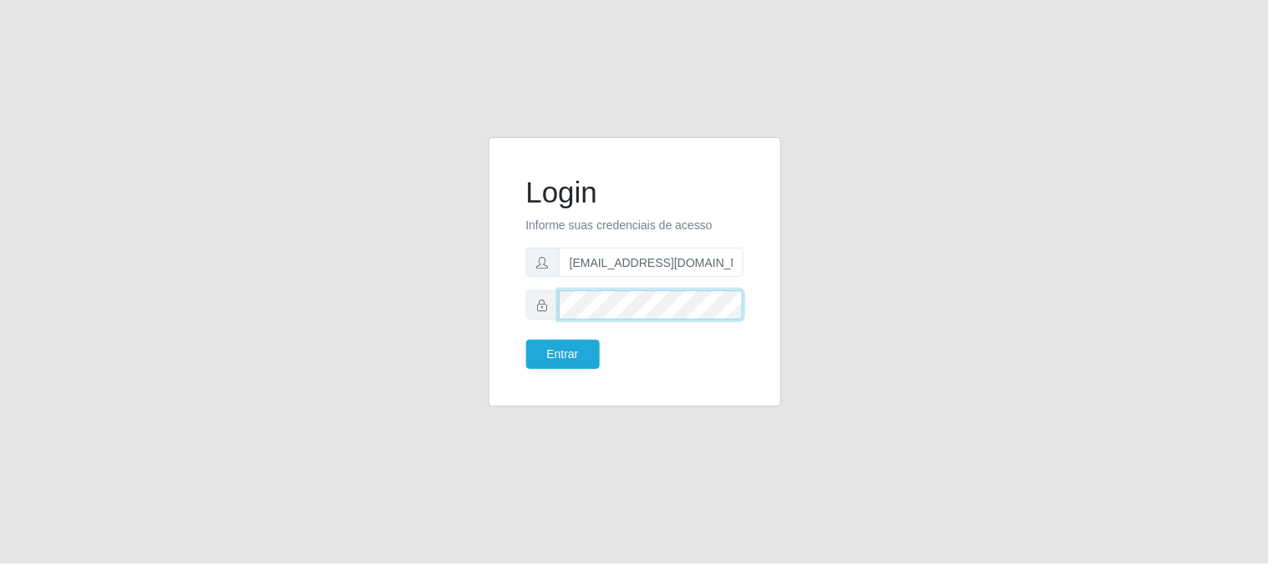
click at [496, 325] on div "Login Informe suas credenciais de acesso ivanildooliveira976@gmail.com Entrar" at bounding box center [634, 271] width 293 height 269
click at [570, 349] on button "Entrar" at bounding box center [563, 354] width 74 height 29
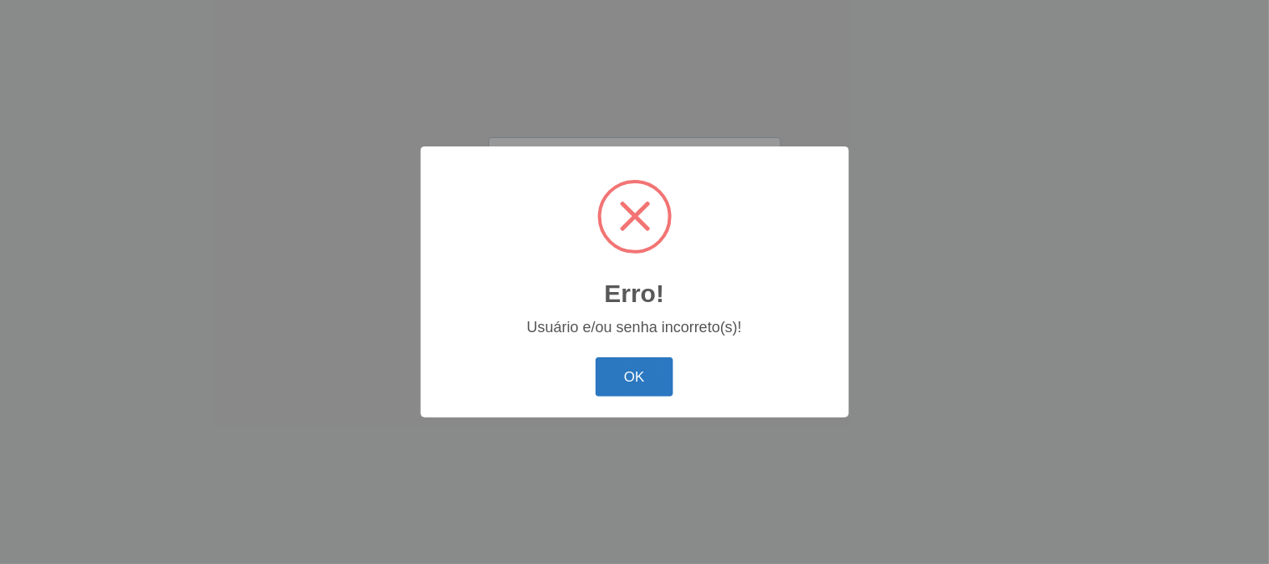
click at [647, 396] on button "OK" at bounding box center [635, 376] width 78 height 39
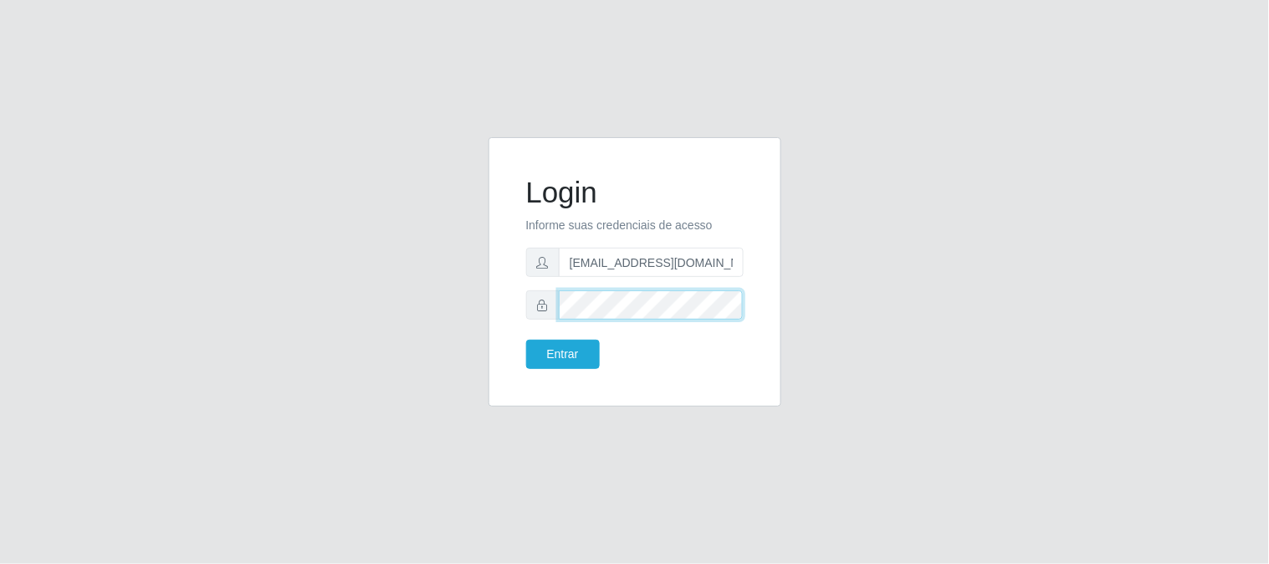
click at [526, 340] on button "Entrar" at bounding box center [563, 354] width 74 height 29
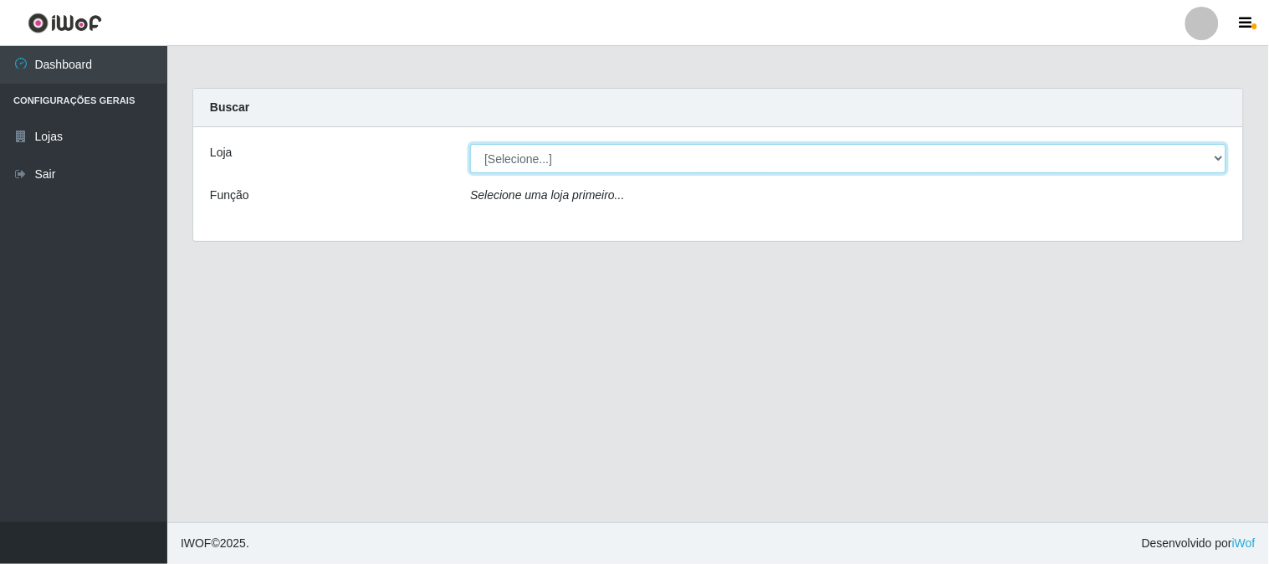
click at [1168, 155] on select "[Selecione...] Queiroz Atacadão - São Gonçalo do Amarante" at bounding box center [848, 158] width 756 height 29
select select "464"
click at [470, 144] on select "[Selecione...] Queiroz Atacadão - São Gonçalo do Amarante" at bounding box center [848, 158] width 756 height 29
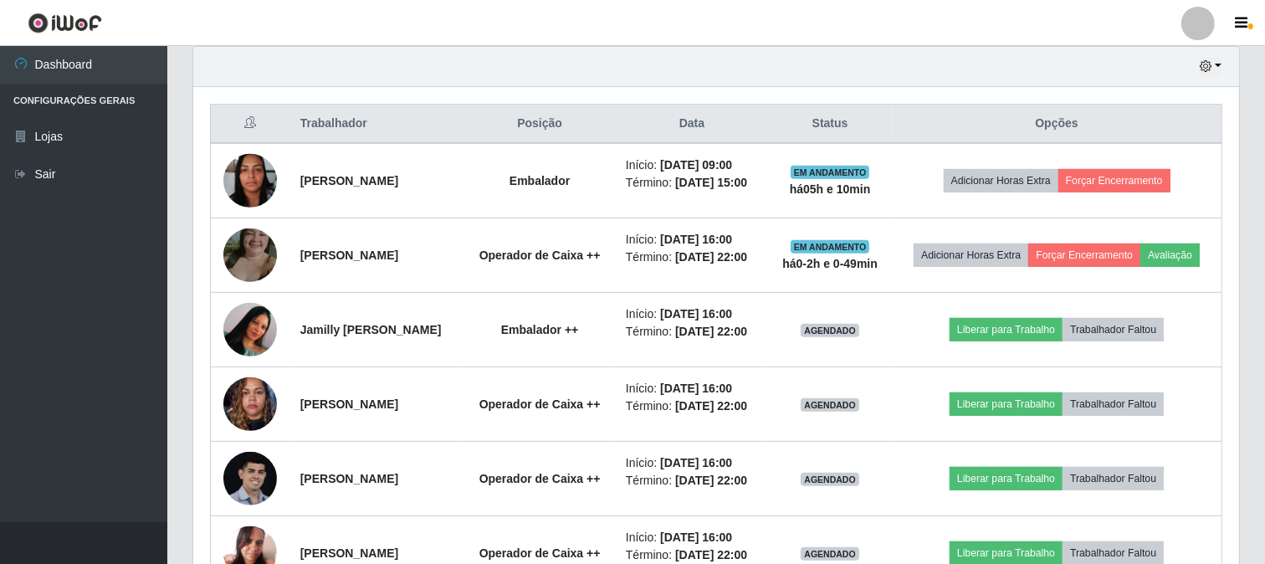
scroll to position [557, 0]
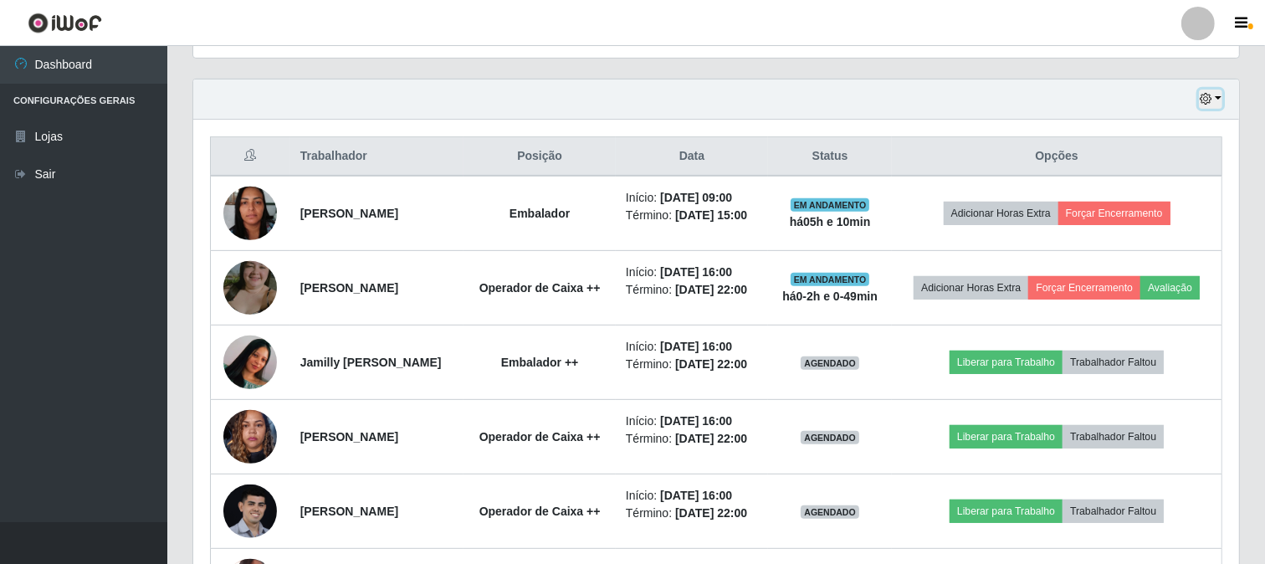
click at [1214, 98] on button "button" at bounding box center [1210, 98] width 23 height 19
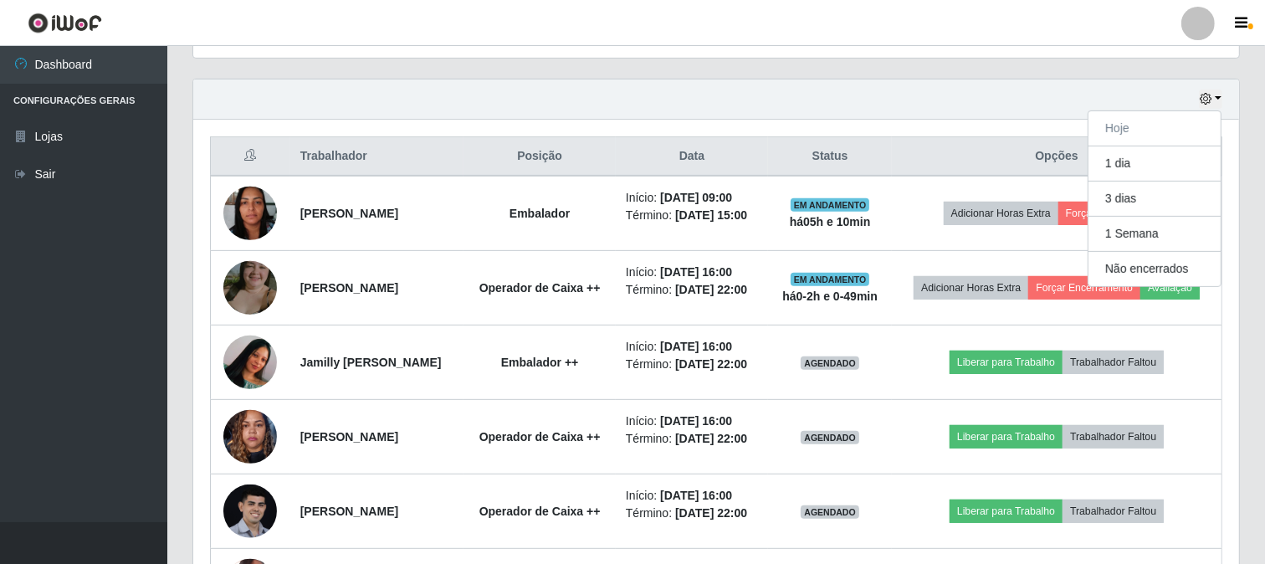
click at [1104, 100] on div "Hoje 1 dia 3 dias 1 Semana Não encerrados" at bounding box center [716, 99] width 1046 height 40
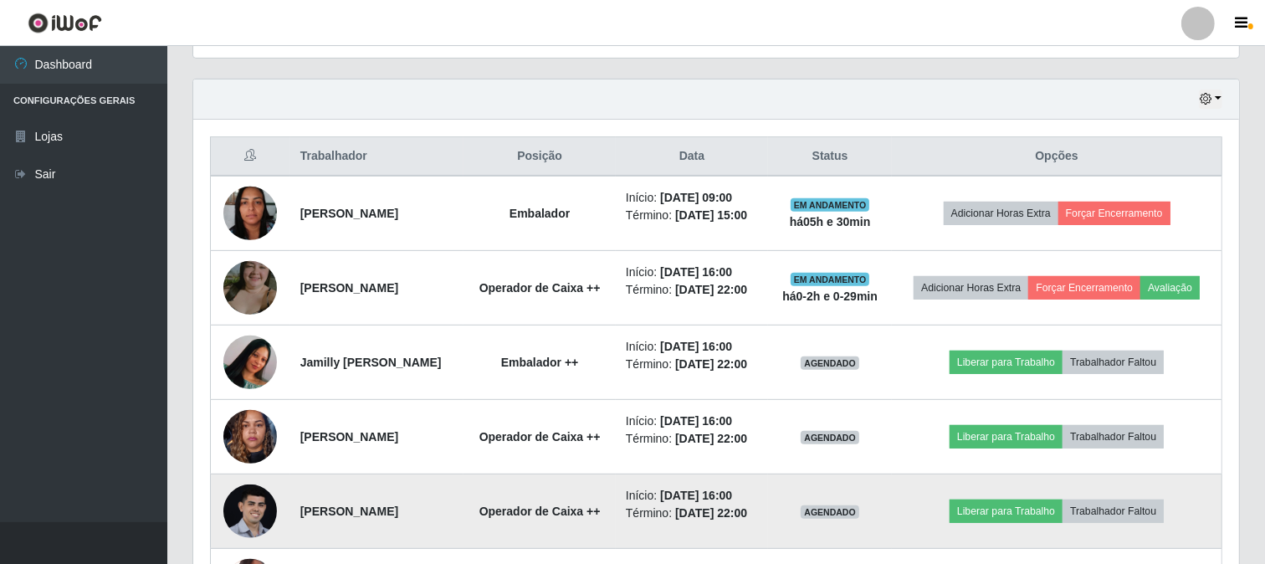
drag, startPoint x: 837, startPoint y: 407, endPoint x: 871, endPoint y: 493, distance: 92.4
click at [871, 493] on tbody "Herlane Soares dos Santos Embalador Início: 09/09/2025, 09:00 Término: 09/09/20…" at bounding box center [716, 399] width 1011 height 447
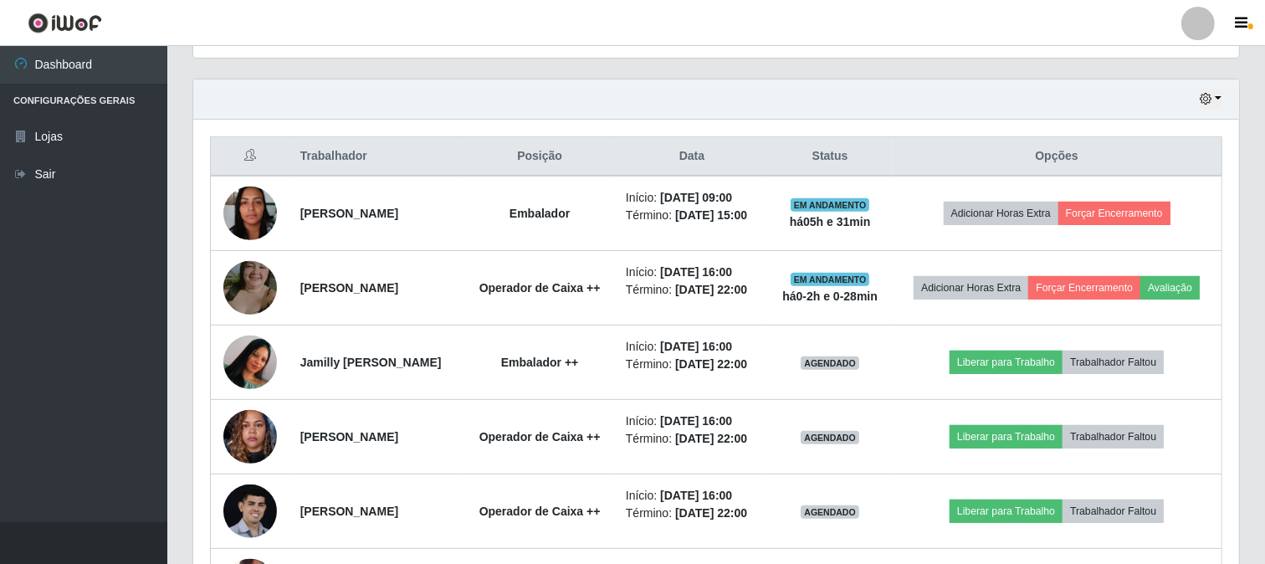
click at [107, 404] on ul "Dashboard Configurações Gerais Lojas Sair" at bounding box center [83, 284] width 167 height 476
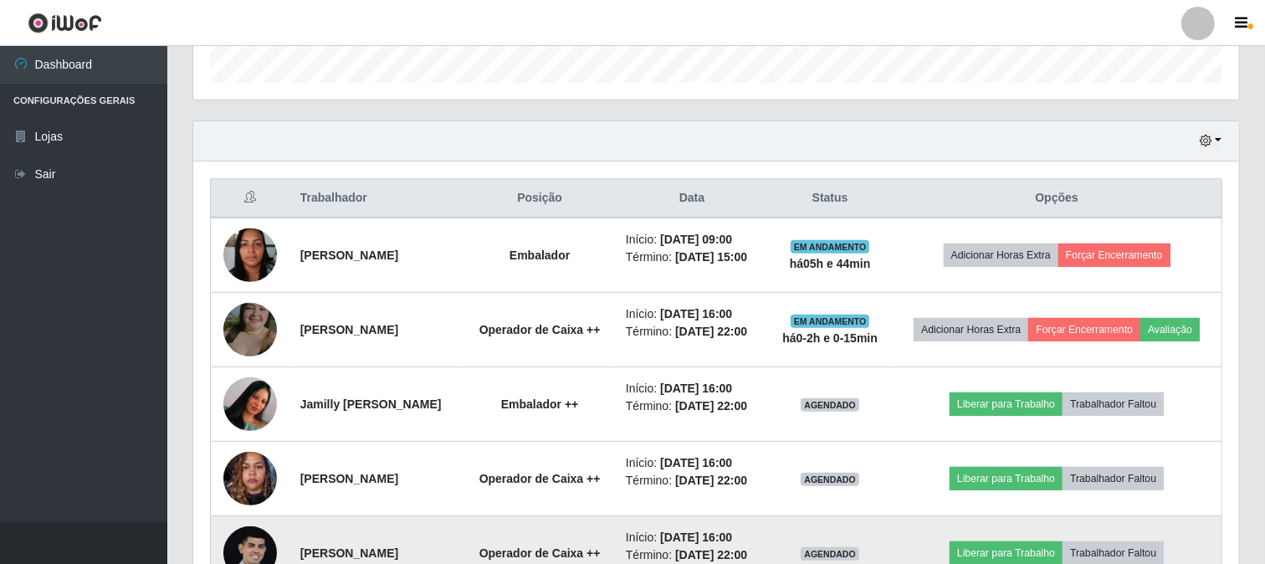
scroll to position [510, 0]
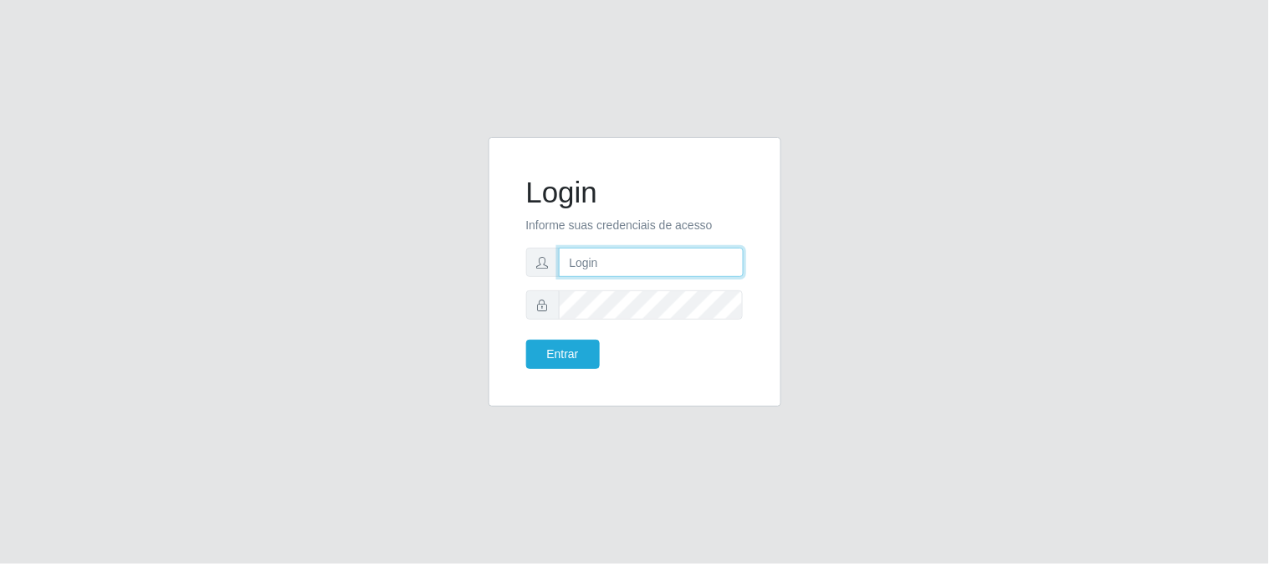
click at [674, 248] on input "text" at bounding box center [651, 262] width 185 height 29
type input "beatrizbarros2526@gmail.com"
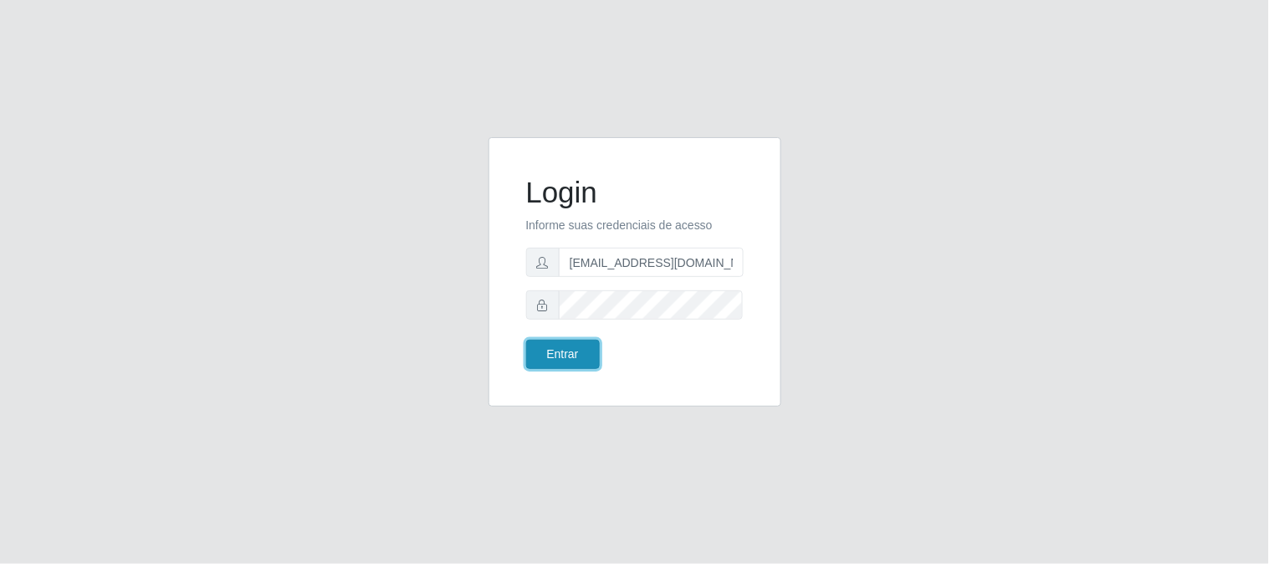
click at [575, 353] on button "Entrar" at bounding box center [563, 354] width 74 height 29
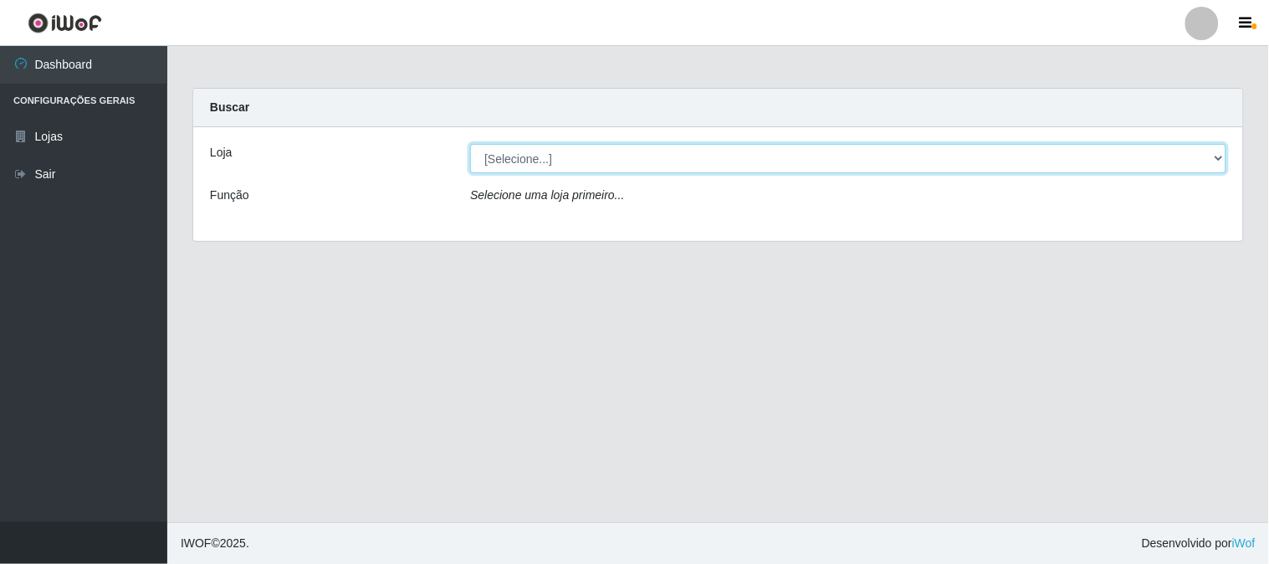
click at [1221, 156] on select "[Selecione...] Queiroz Atacadão - São Gonçalo do Amarante" at bounding box center [848, 158] width 756 height 29
select select "464"
click at [470, 144] on select "[Selecione...] Queiroz Atacadão - São Gonçalo do Amarante" at bounding box center [848, 158] width 756 height 29
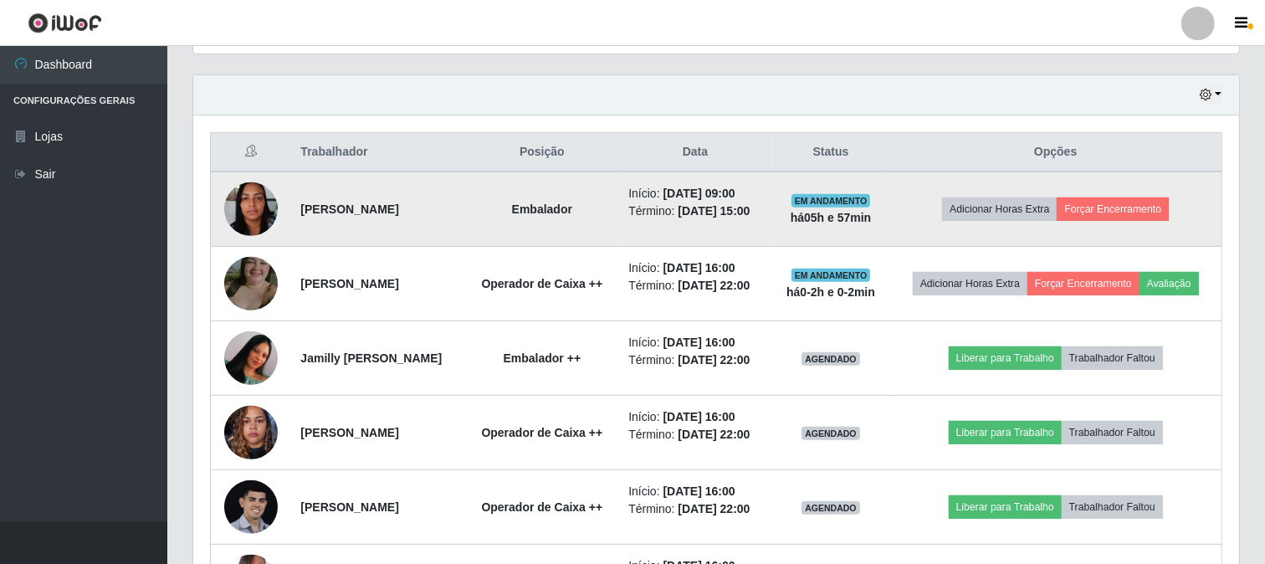
scroll to position [464, 0]
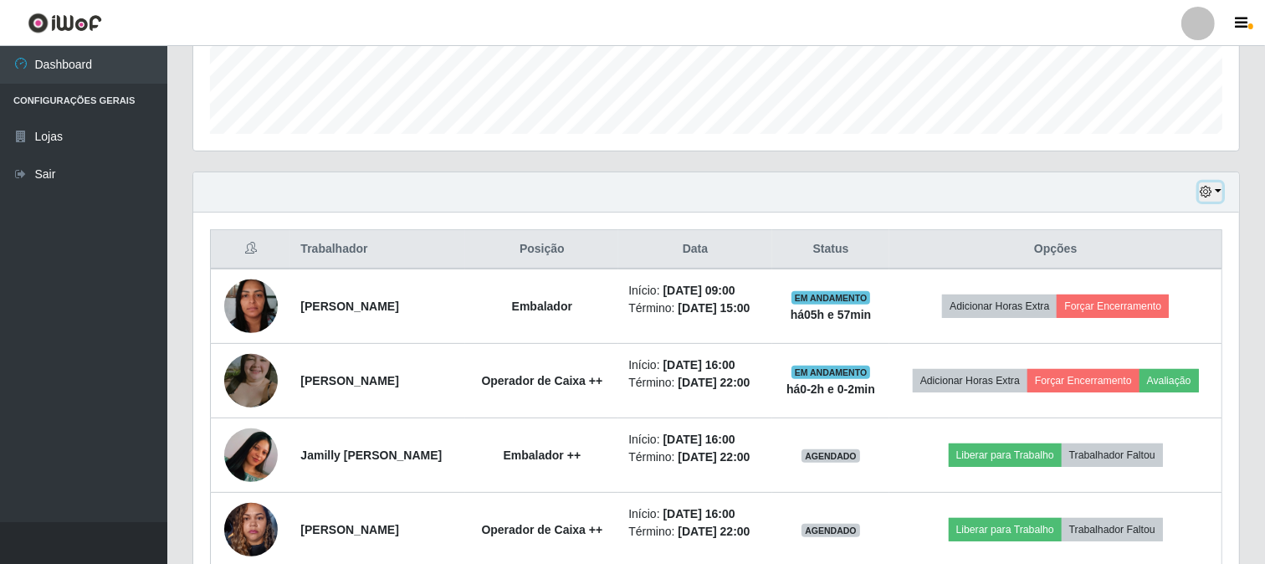
click at [1217, 185] on button "button" at bounding box center [1210, 191] width 23 height 19
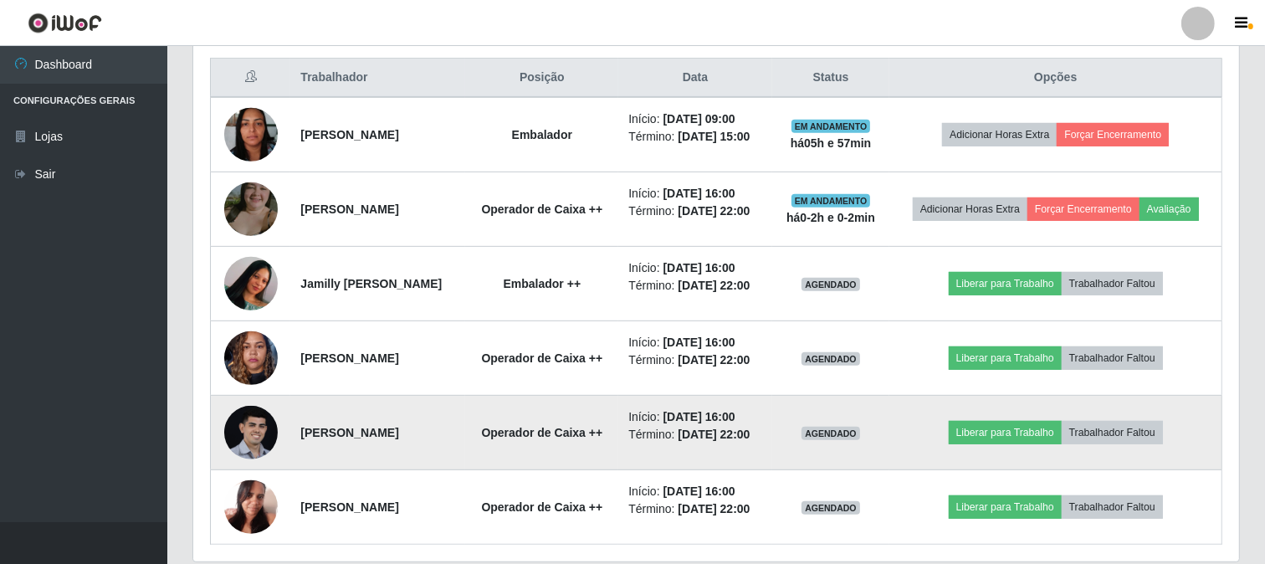
scroll to position [603, 0]
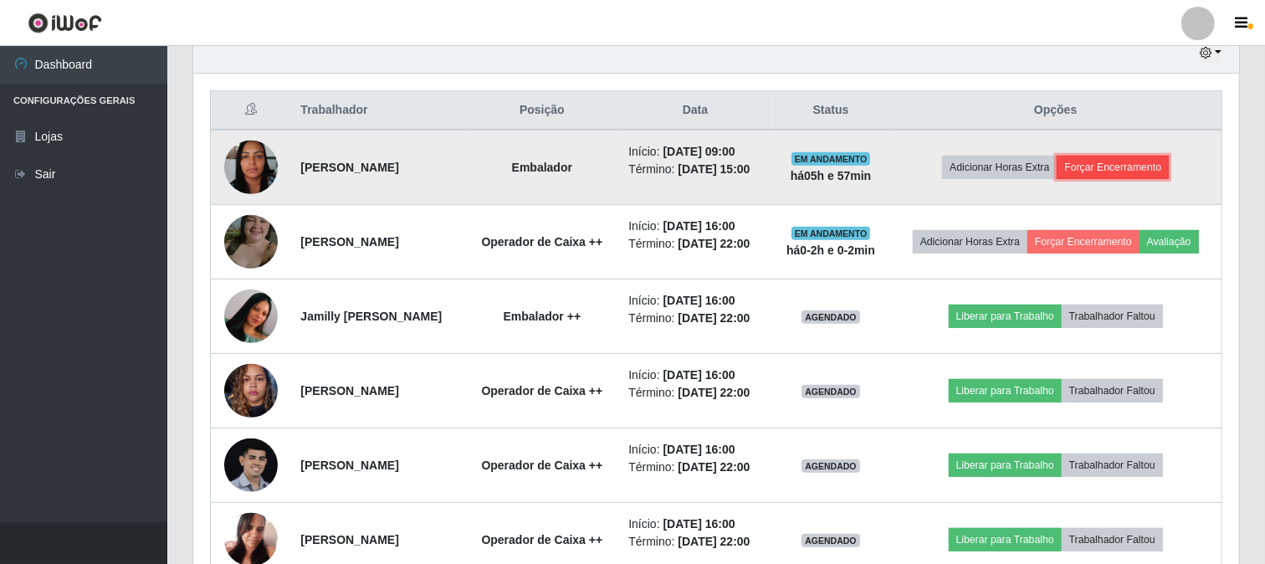
click at [1130, 163] on button "Forçar Encerramento" at bounding box center [1112, 167] width 112 height 23
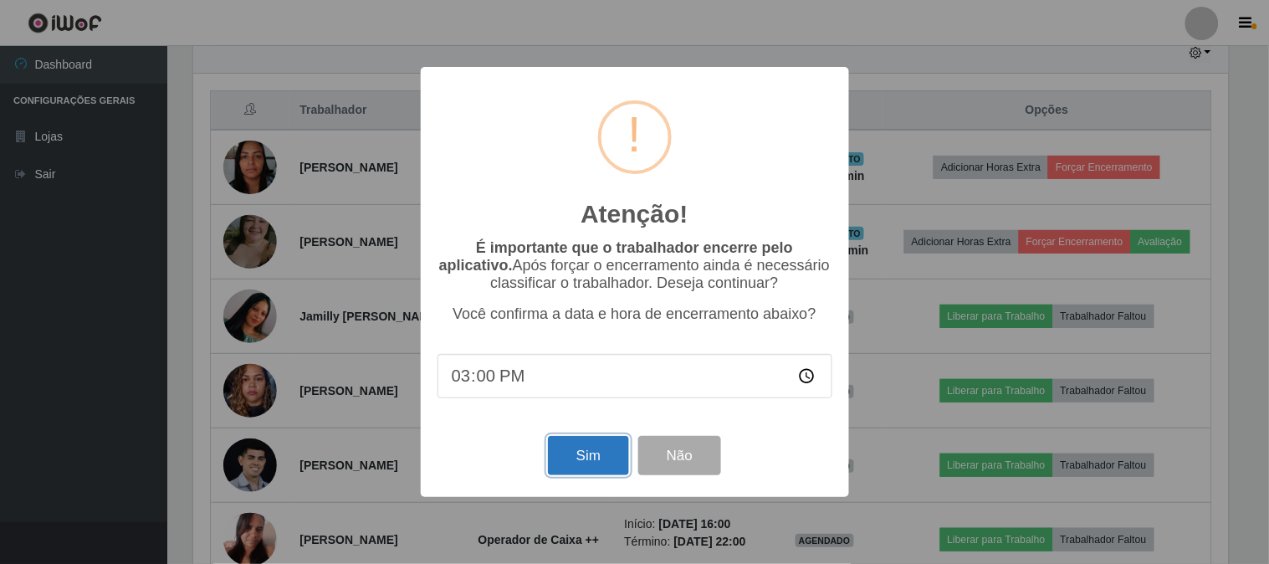
click at [590, 473] on button "Sim" at bounding box center [588, 455] width 81 height 39
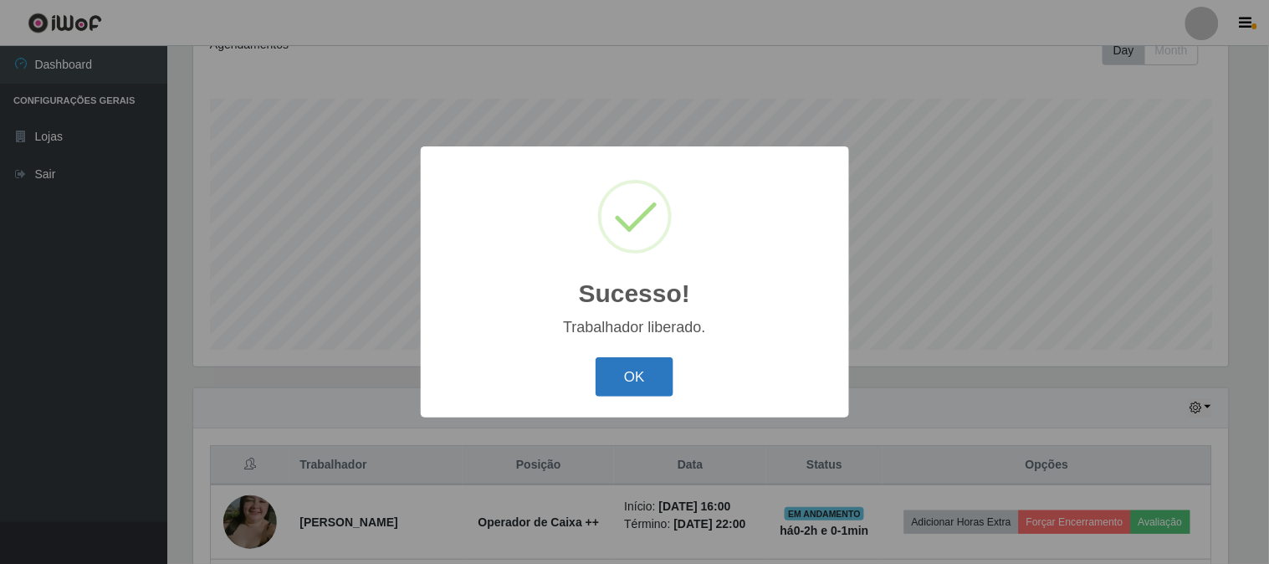
click at [658, 371] on button "OK" at bounding box center [635, 376] width 78 height 39
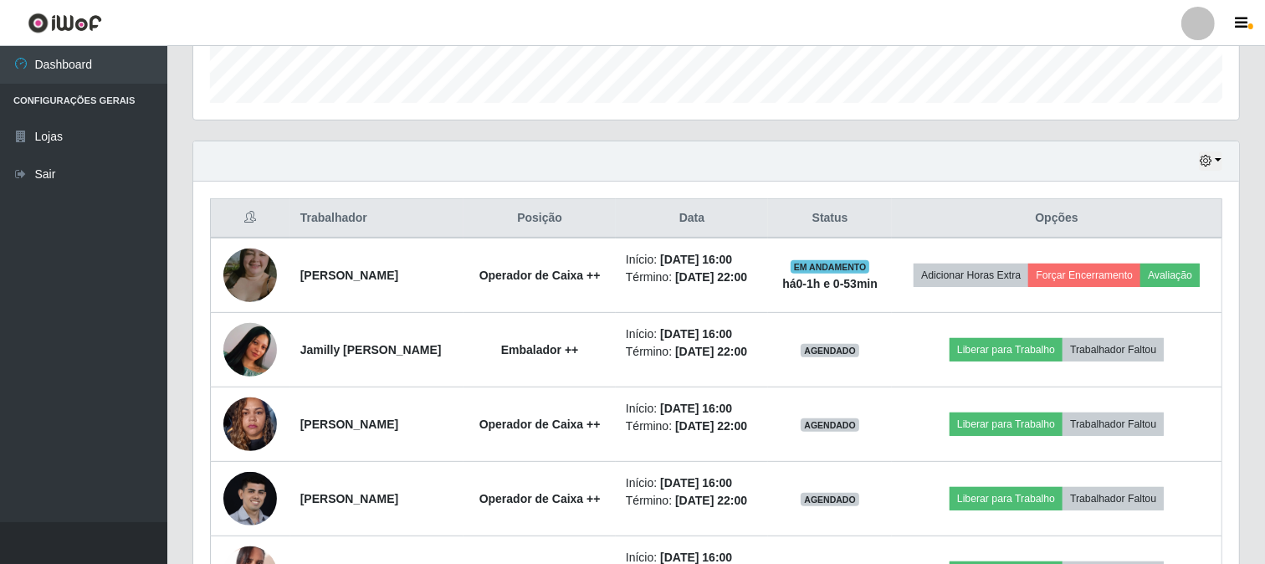
scroll to position [528, 0]
